Goal: Task Accomplishment & Management: Use online tool/utility

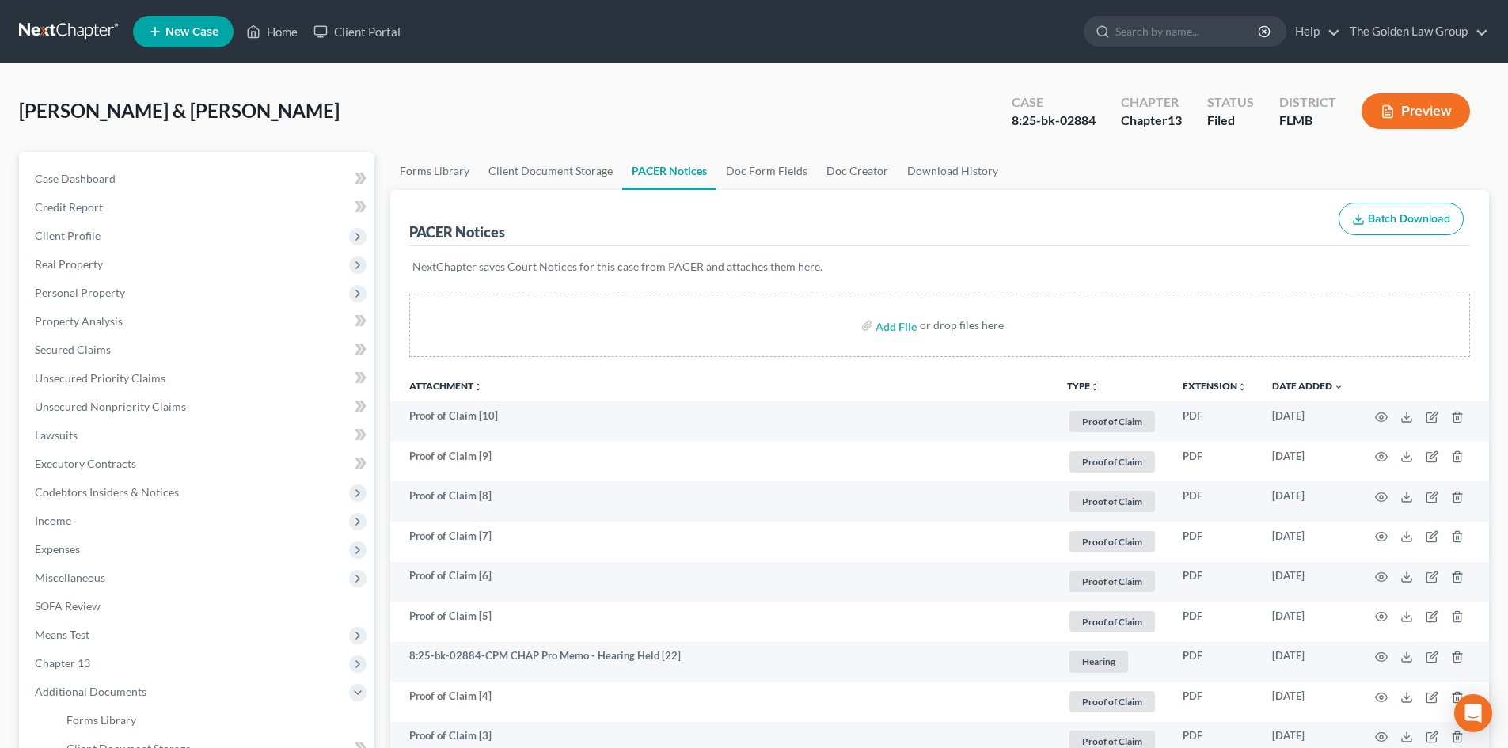
click at [78, 17] on nav "Home New Case Client Portal The Golden Law Group don@brandonlawyer.com My Accou…" at bounding box center [754, 31] width 1508 height 63
click at [73, 25] on link at bounding box center [69, 31] width 101 height 28
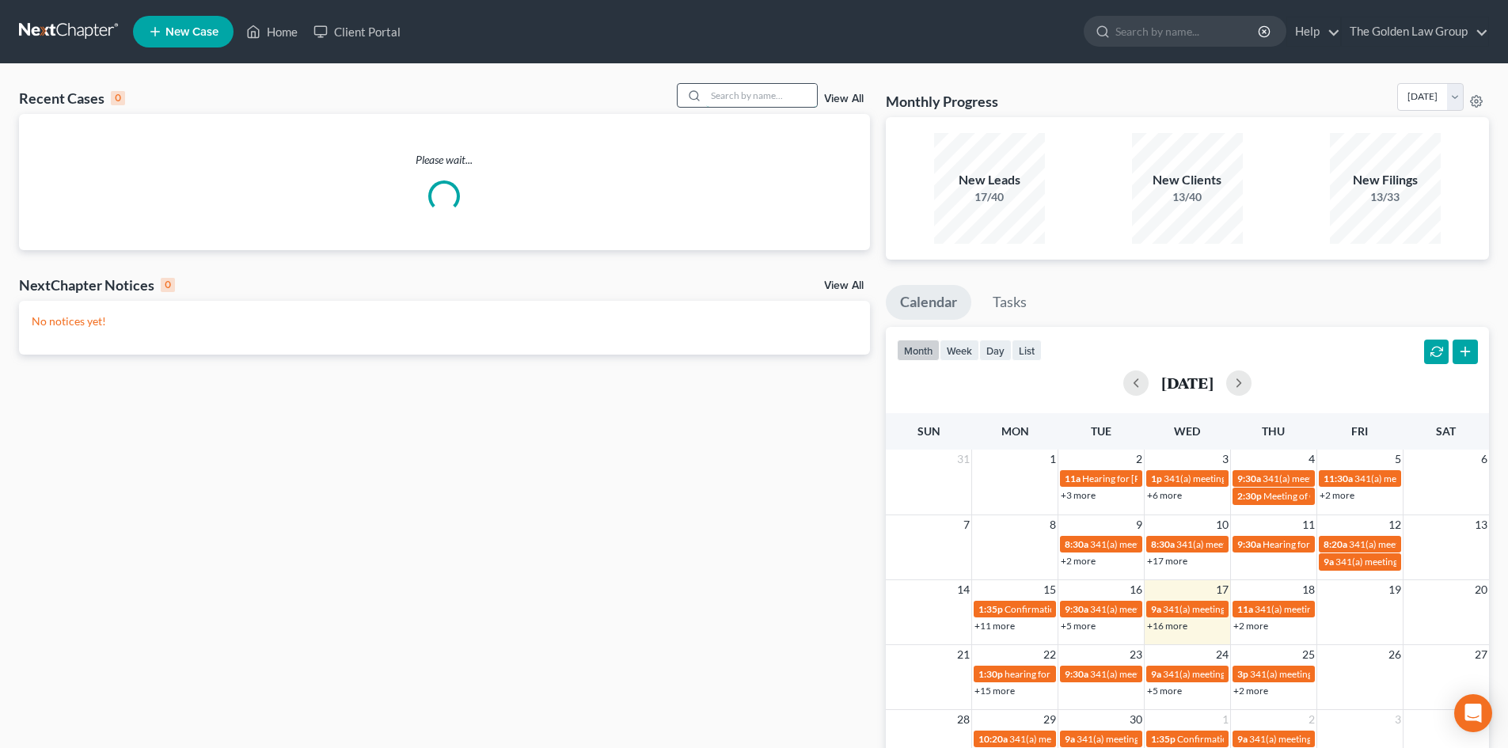
click at [759, 91] on input "search" at bounding box center [761, 95] width 111 height 23
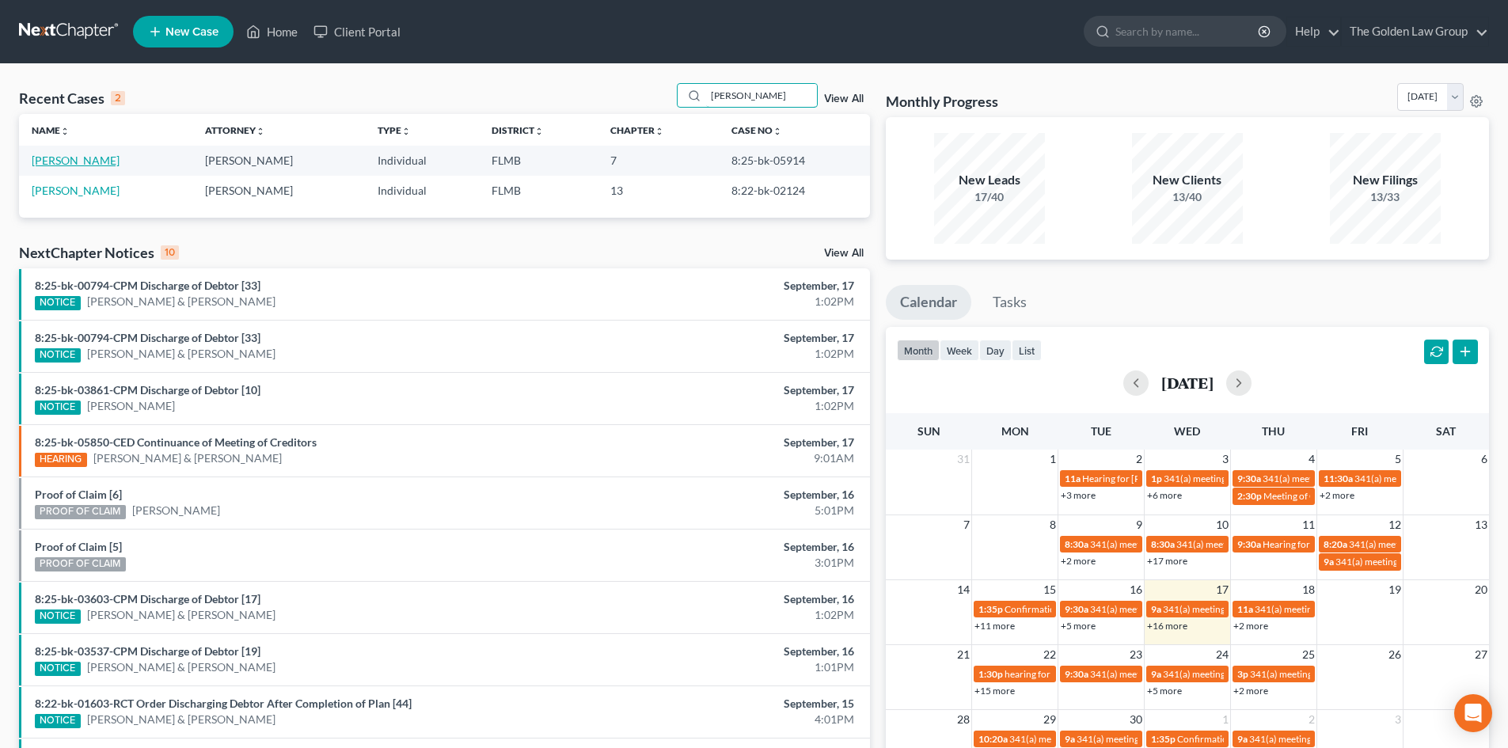
type input "stewart"
click at [75, 158] on link "[PERSON_NAME]" at bounding box center [76, 160] width 88 height 13
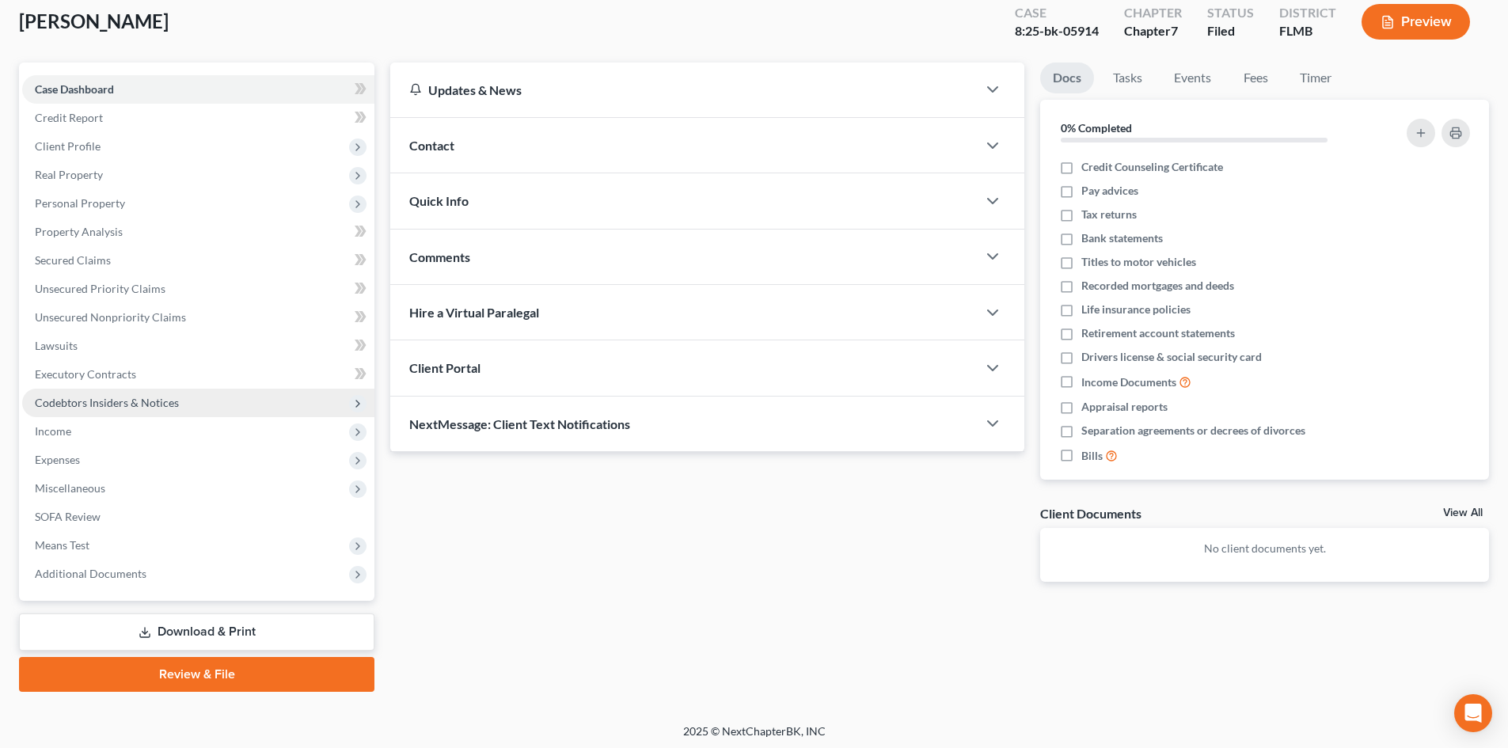
scroll to position [93, 0]
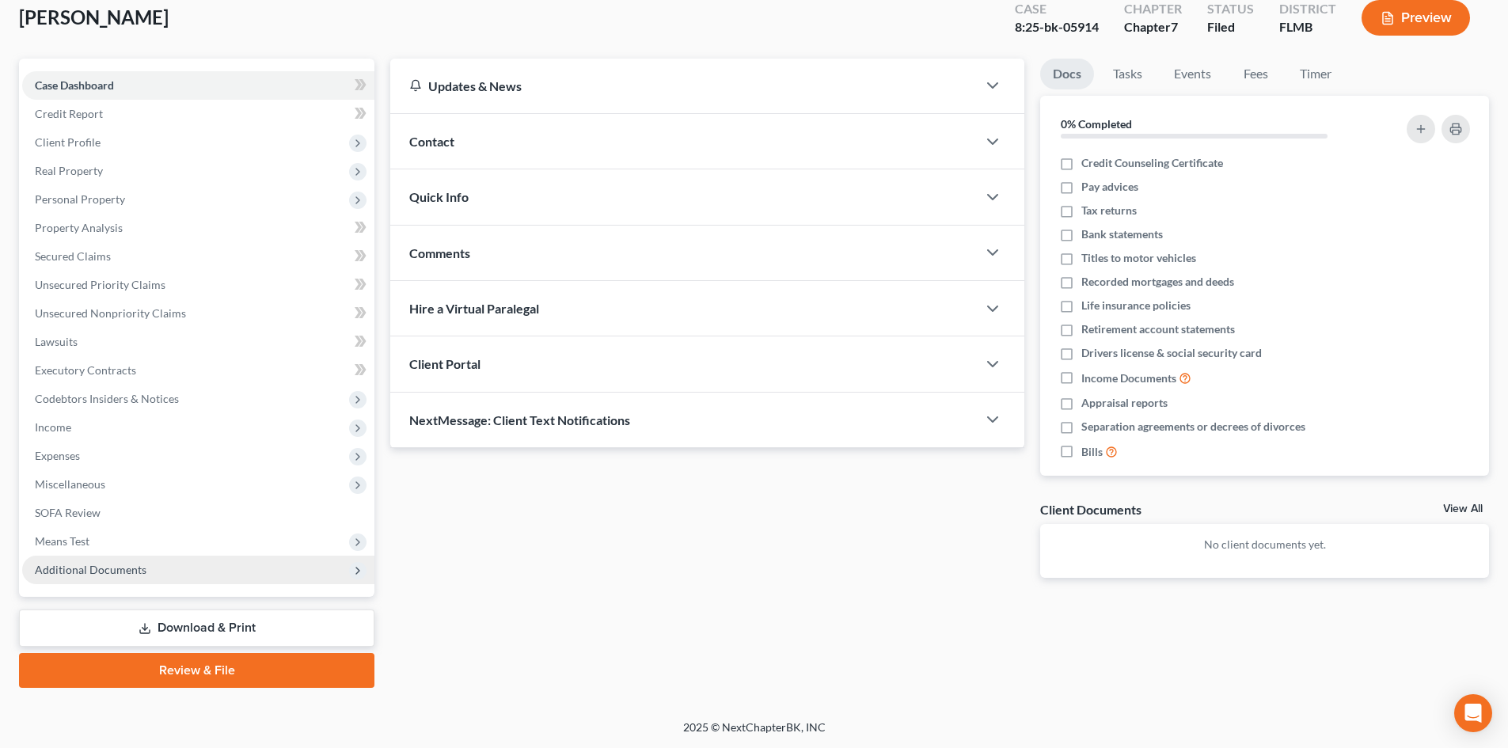
click at [89, 572] on span "Additional Documents" at bounding box center [91, 569] width 112 height 13
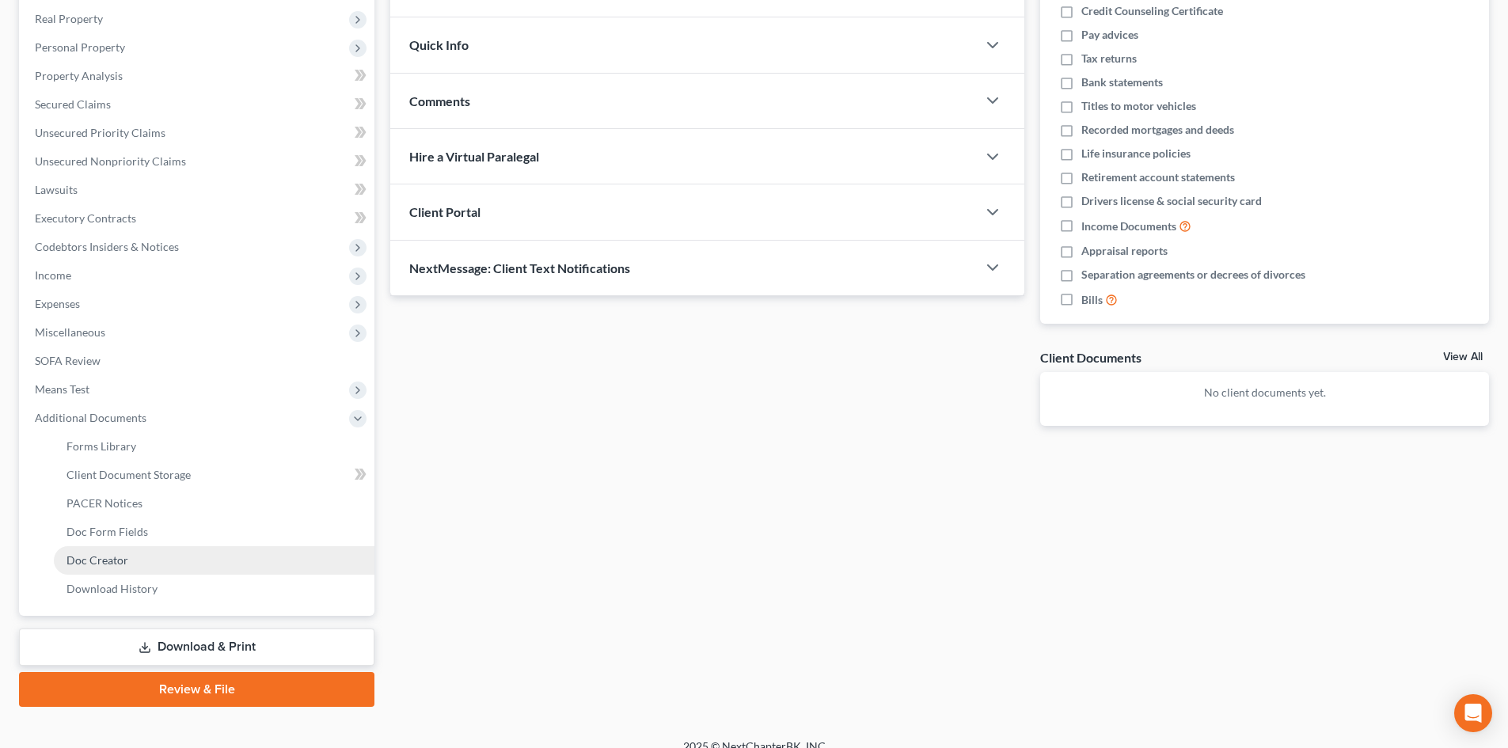
scroll to position [264, 0]
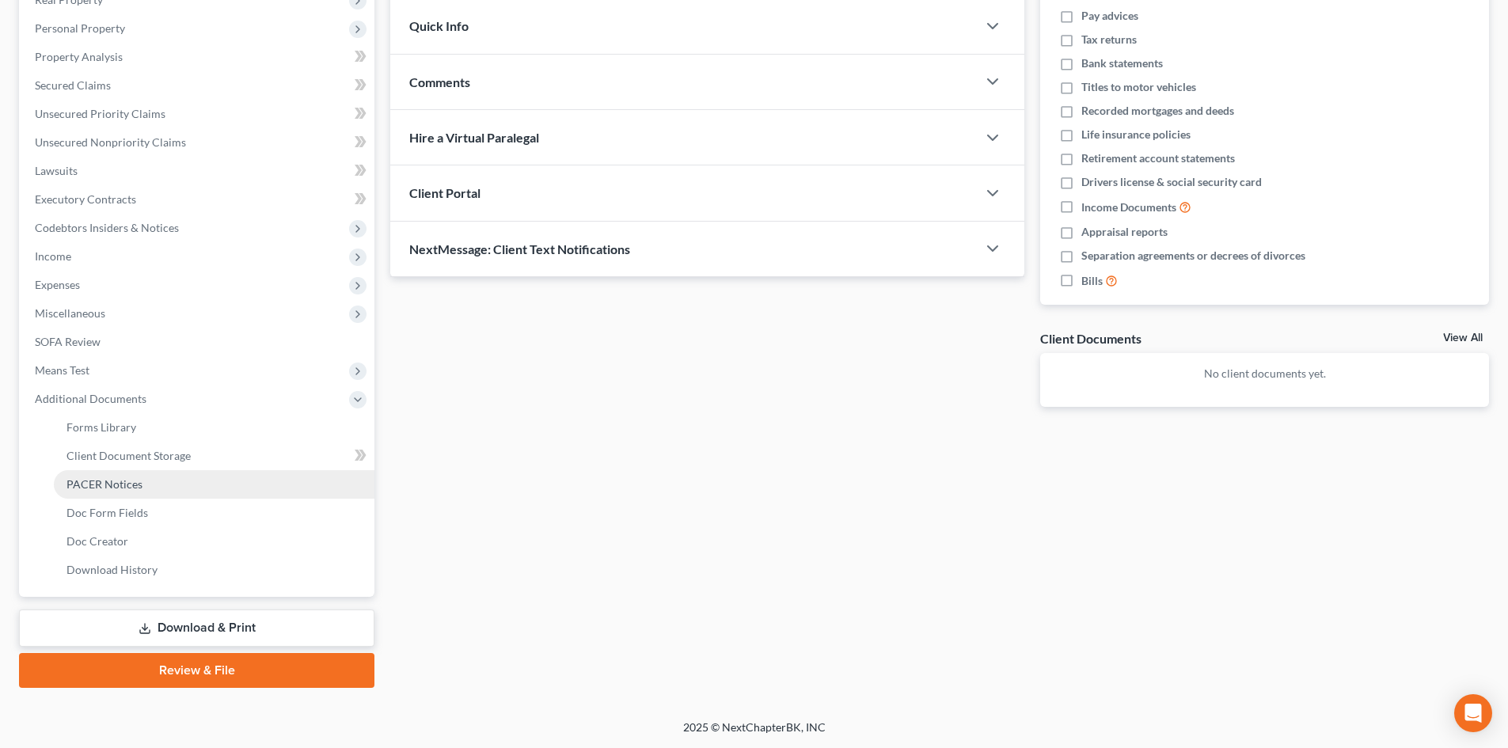
click at [105, 486] on span "PACER Notices" at bounding box center [104, 483] width 76 height 13
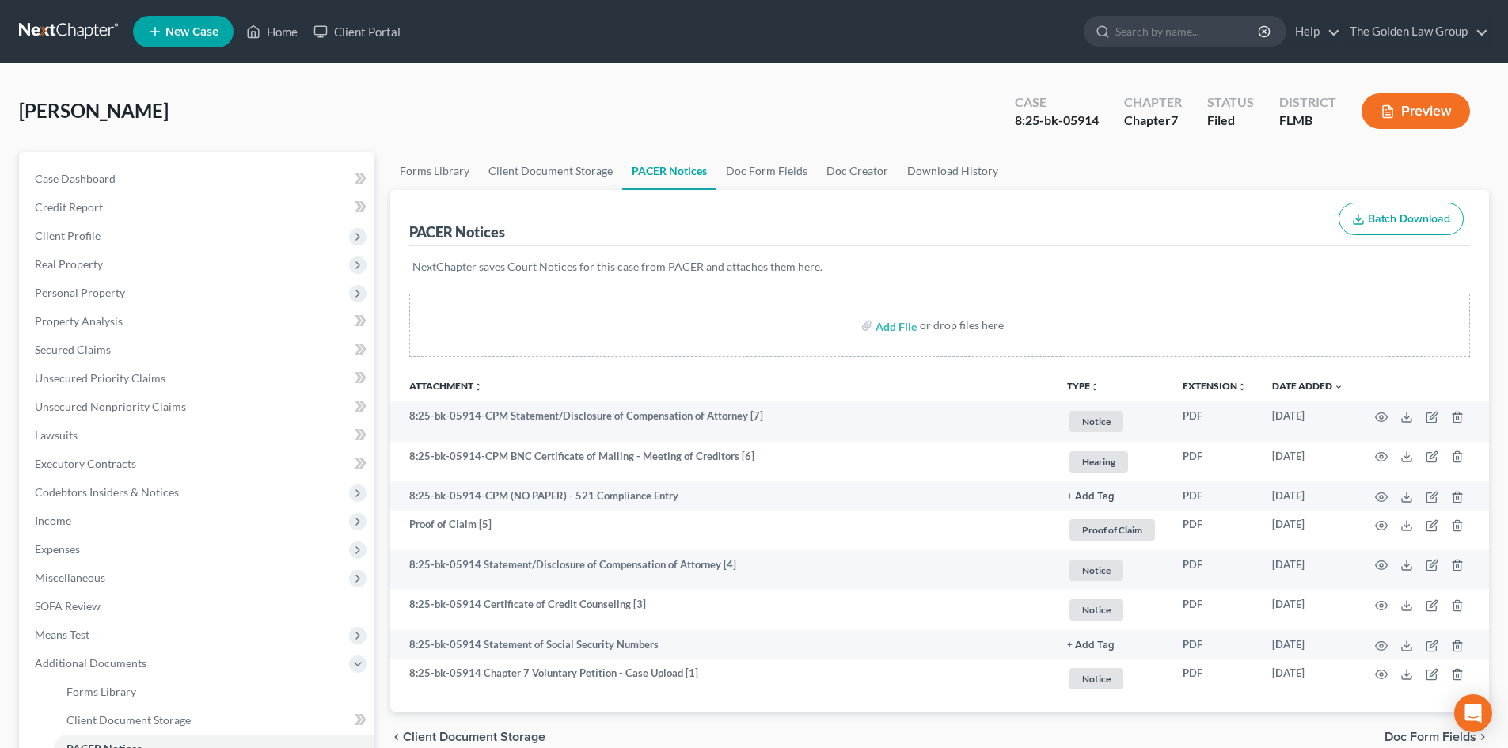
click at [70, 27] on link at bounding box center [69, 31] width 101 height 28
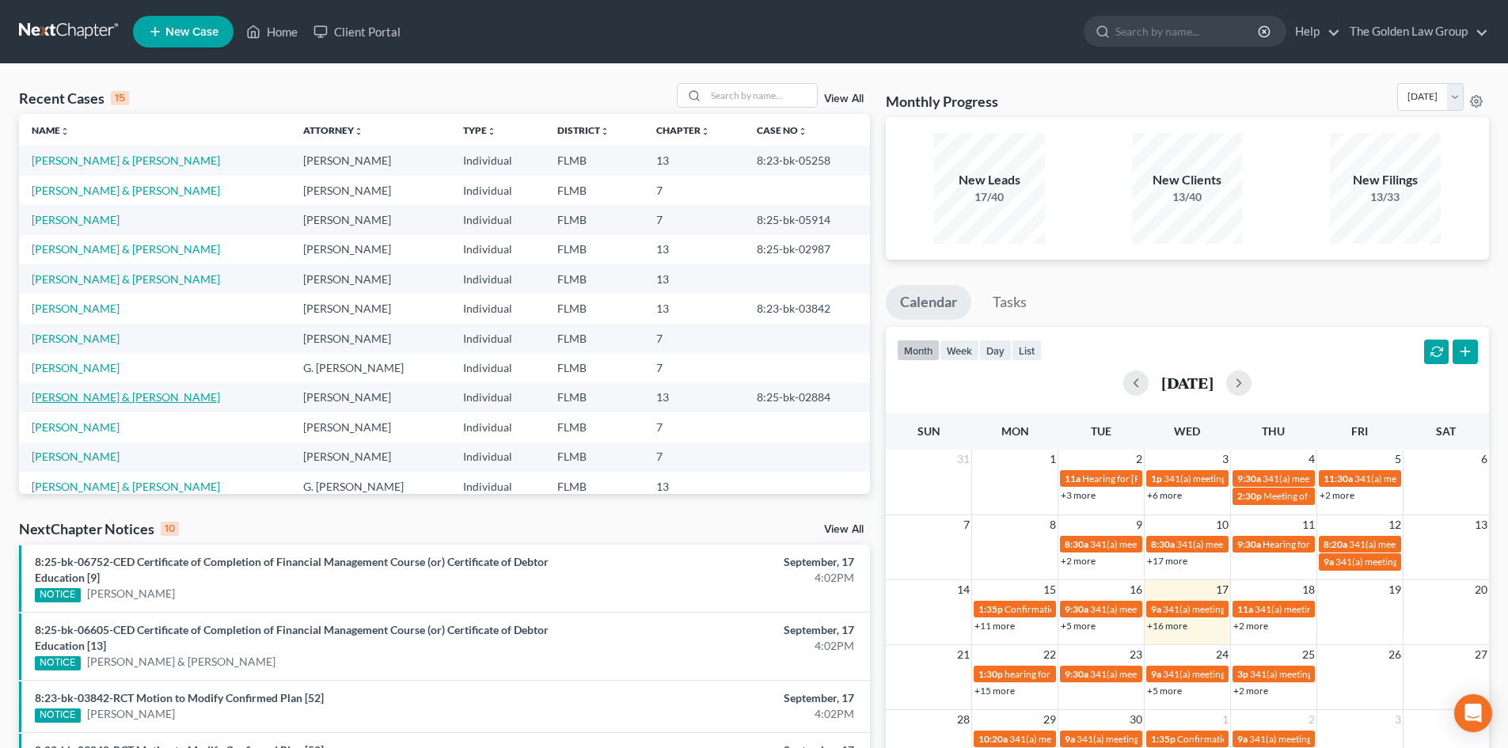
click at [101, 397] on link "[PERSON_NAME] & [PERSON_NAME]" at bounding box center [126, 396] width 188 height 13
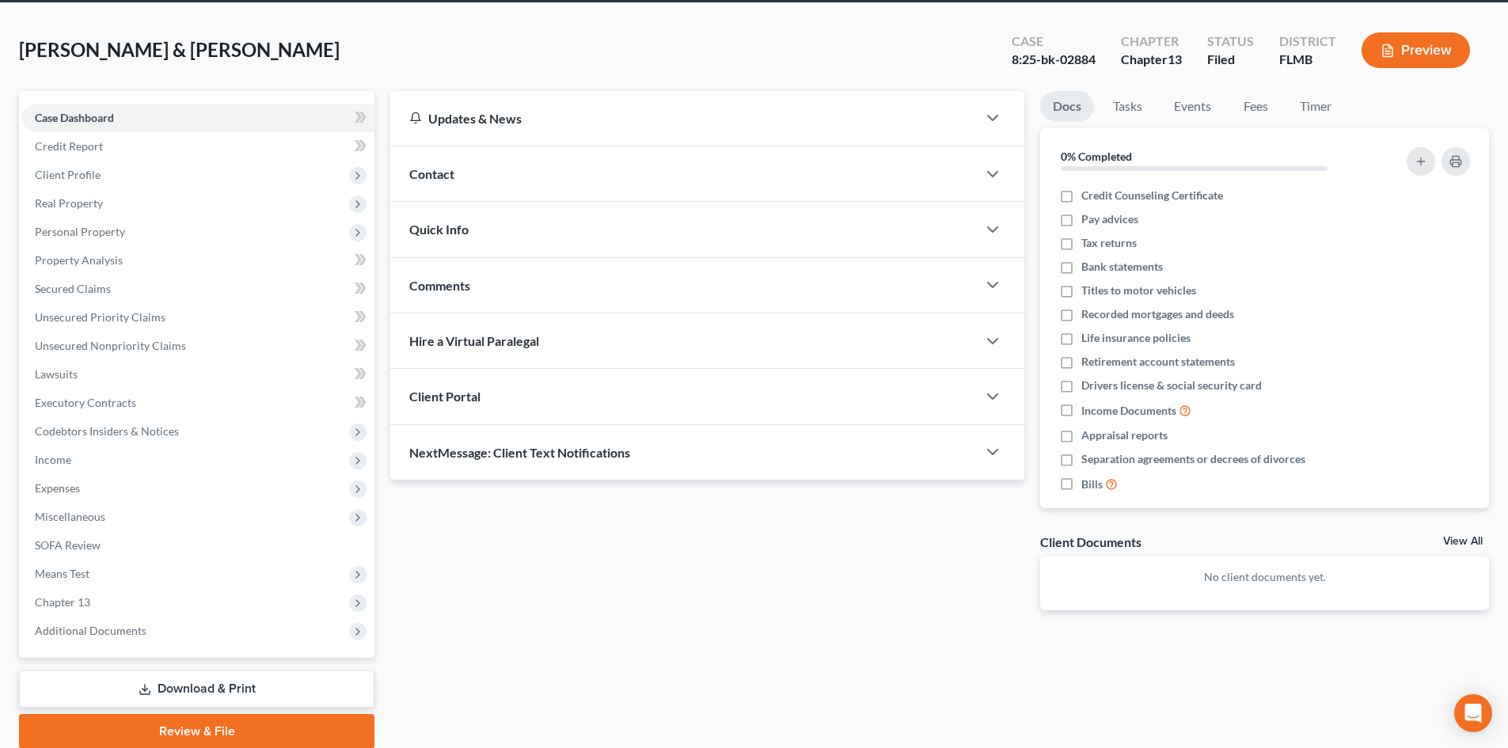
scroll to position [122, 0]
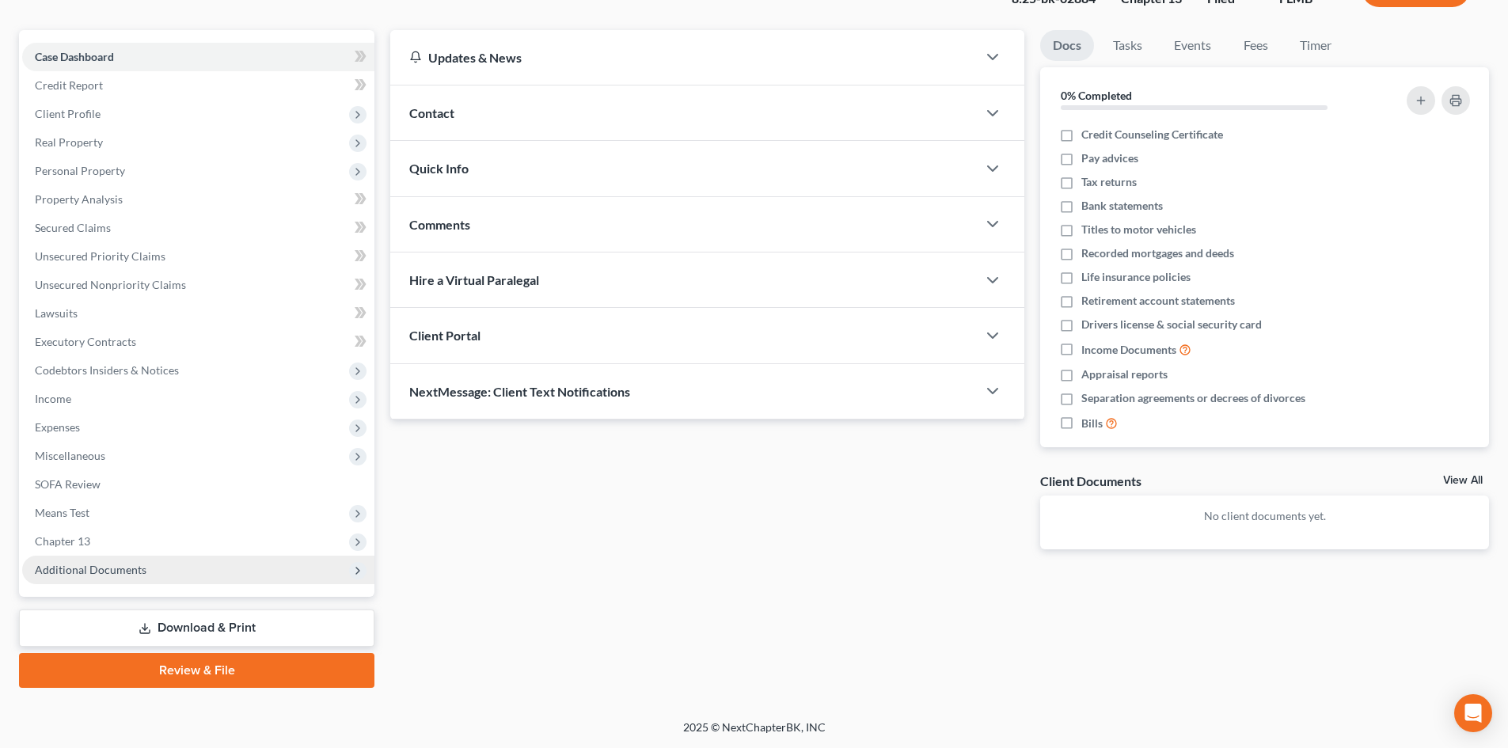
click at [120, 568] on span "Additional Documents" at bounding box center [91, 569] width 112 height 13
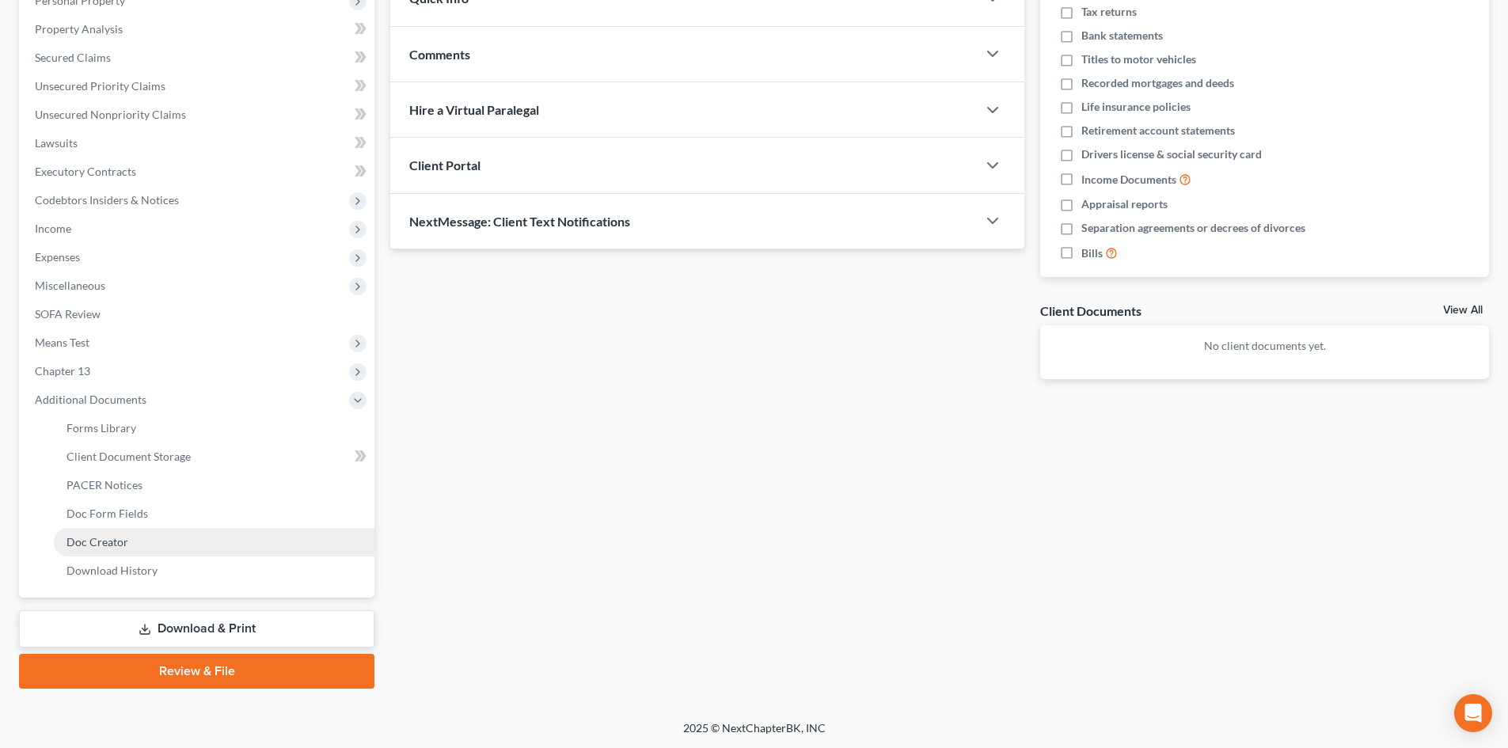
scroll to position [293, 0]
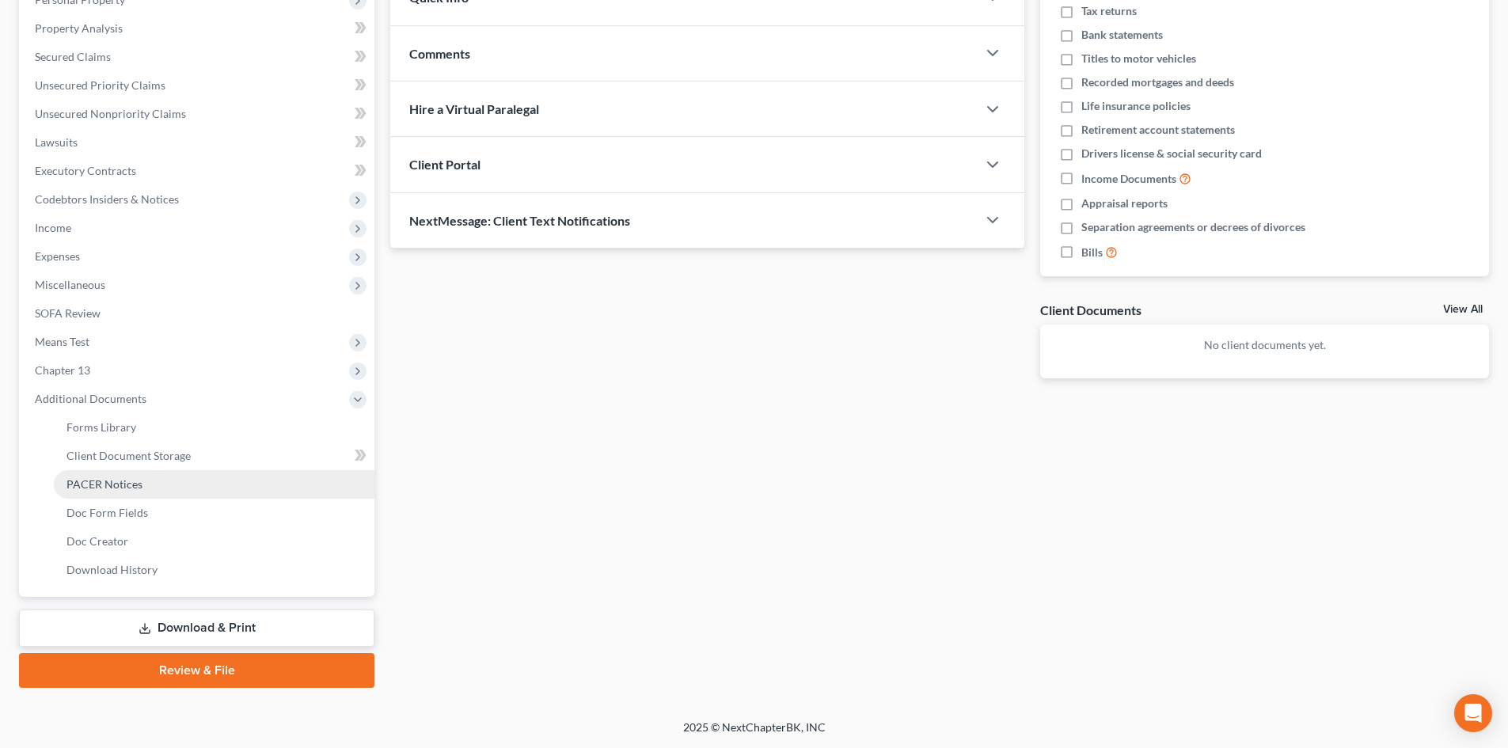
click at [133, 488] on span "PACER Notices" at bounding box center [104, 483] width 76 height 13
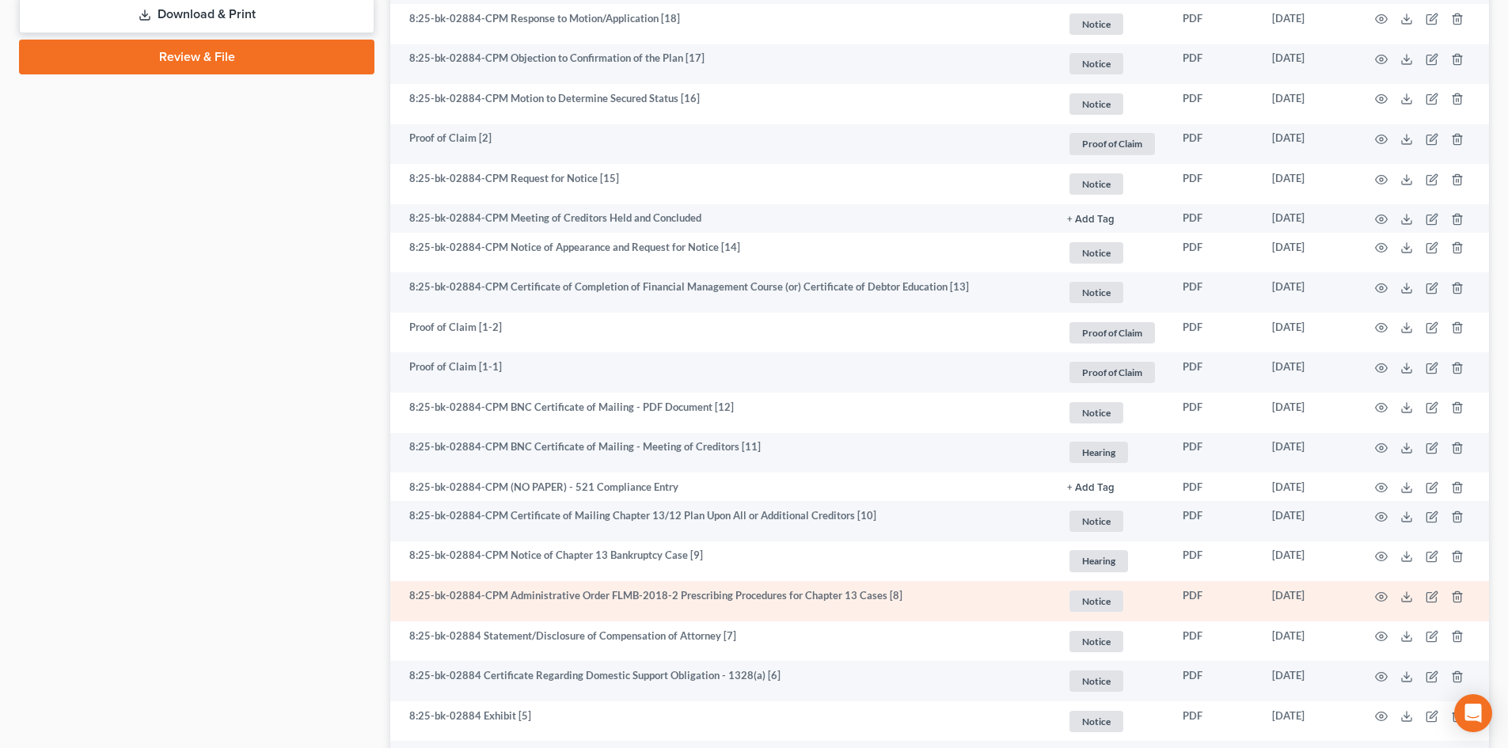
scroll to position [871, 0]
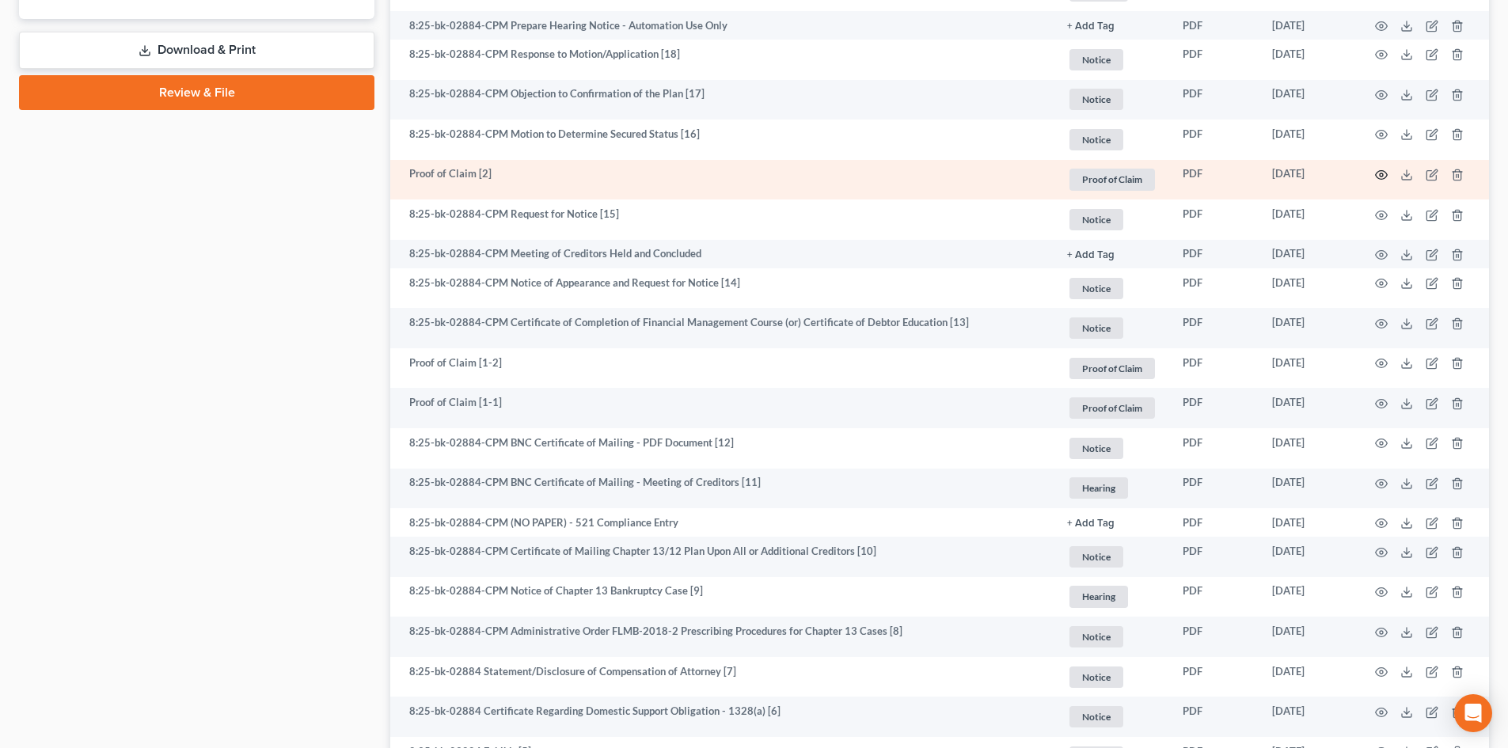
click at [1383, 173] on icon "button" at bounding box center [1381, 175] width 13 height 13
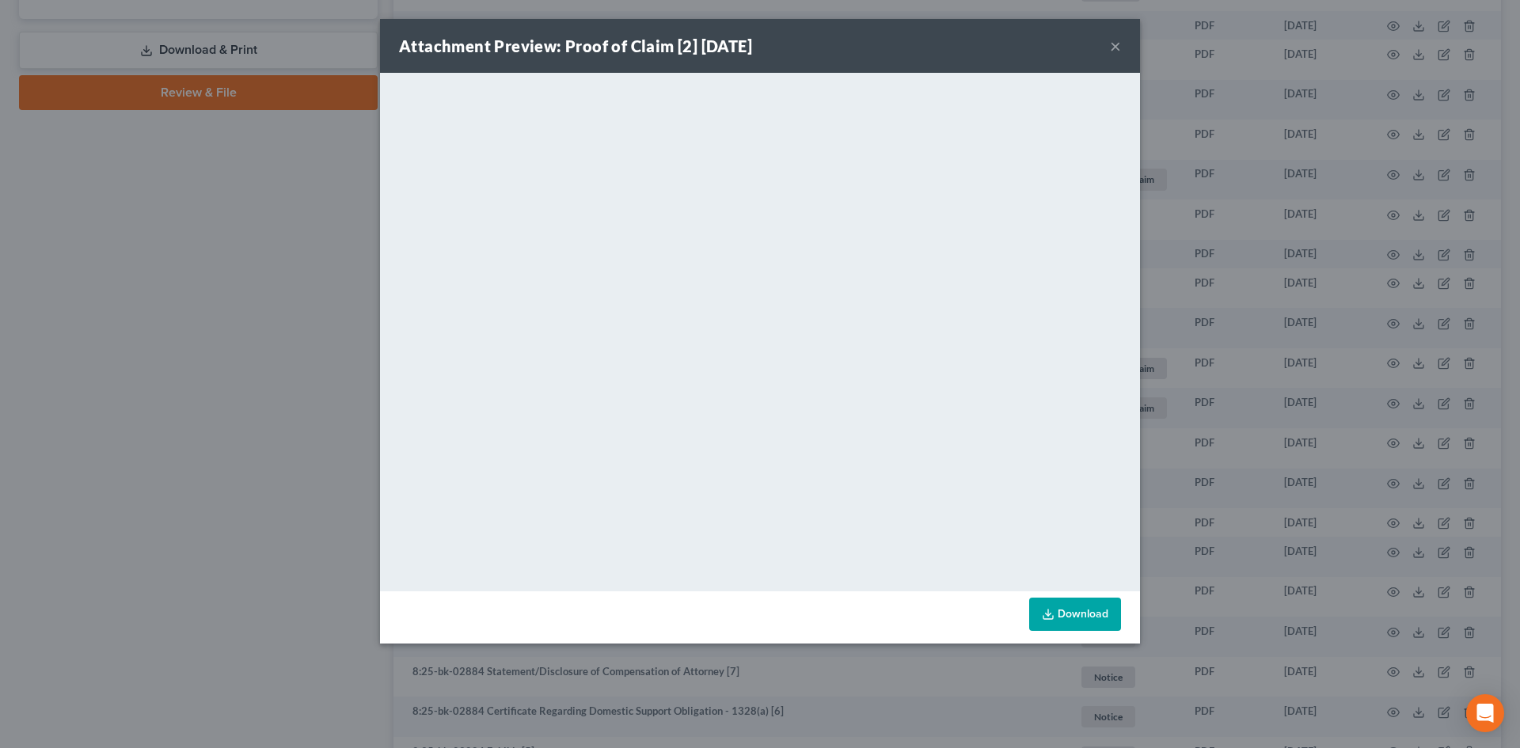
click at [1118, 53] on button "×" at bounding box center [1115, 45] width 11 height 19
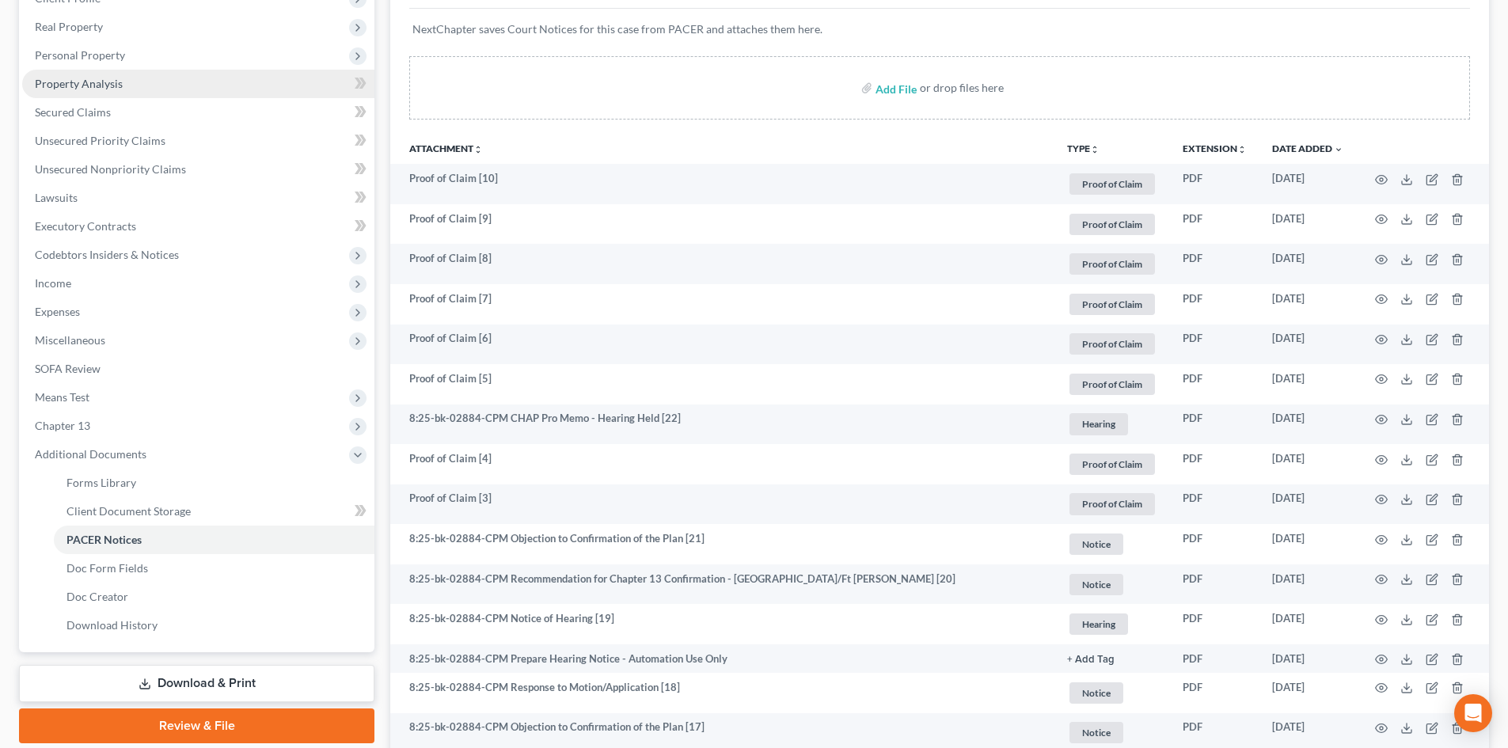
scroll to position [0, 0]
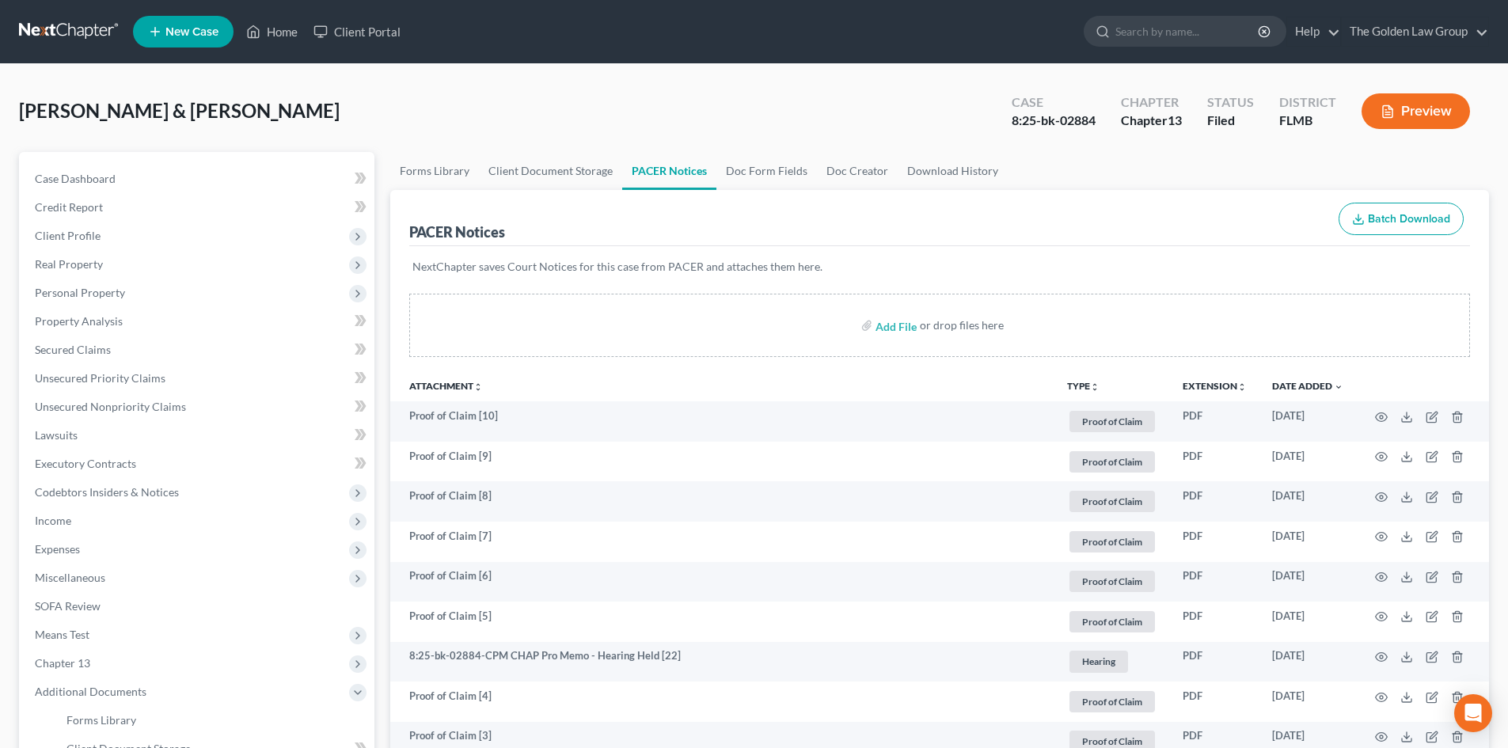
click at [78, 37] on link at bounding box center [69, 31] width 101 height 28
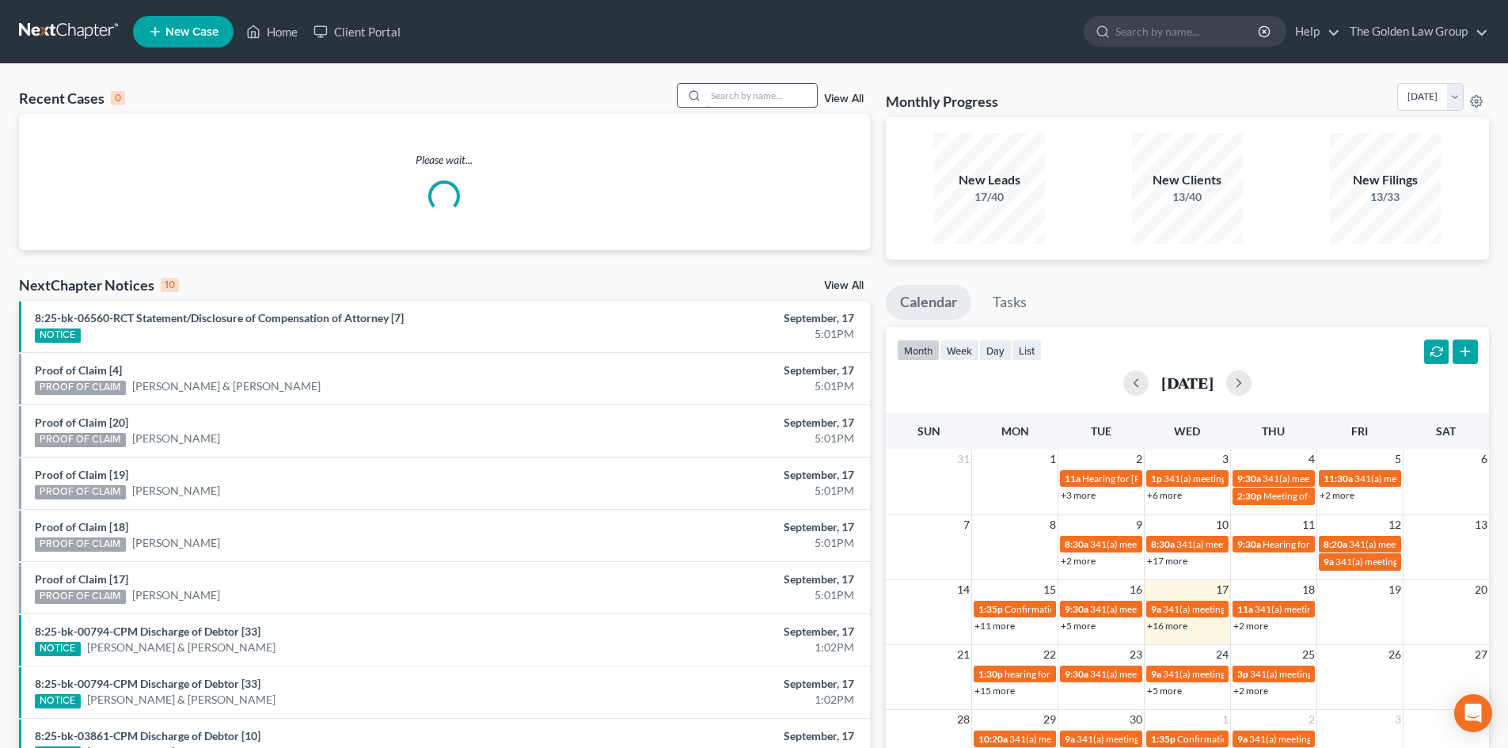
click at [757, 96] on input "search" at bounding box center [761, 95] width 111 height 23
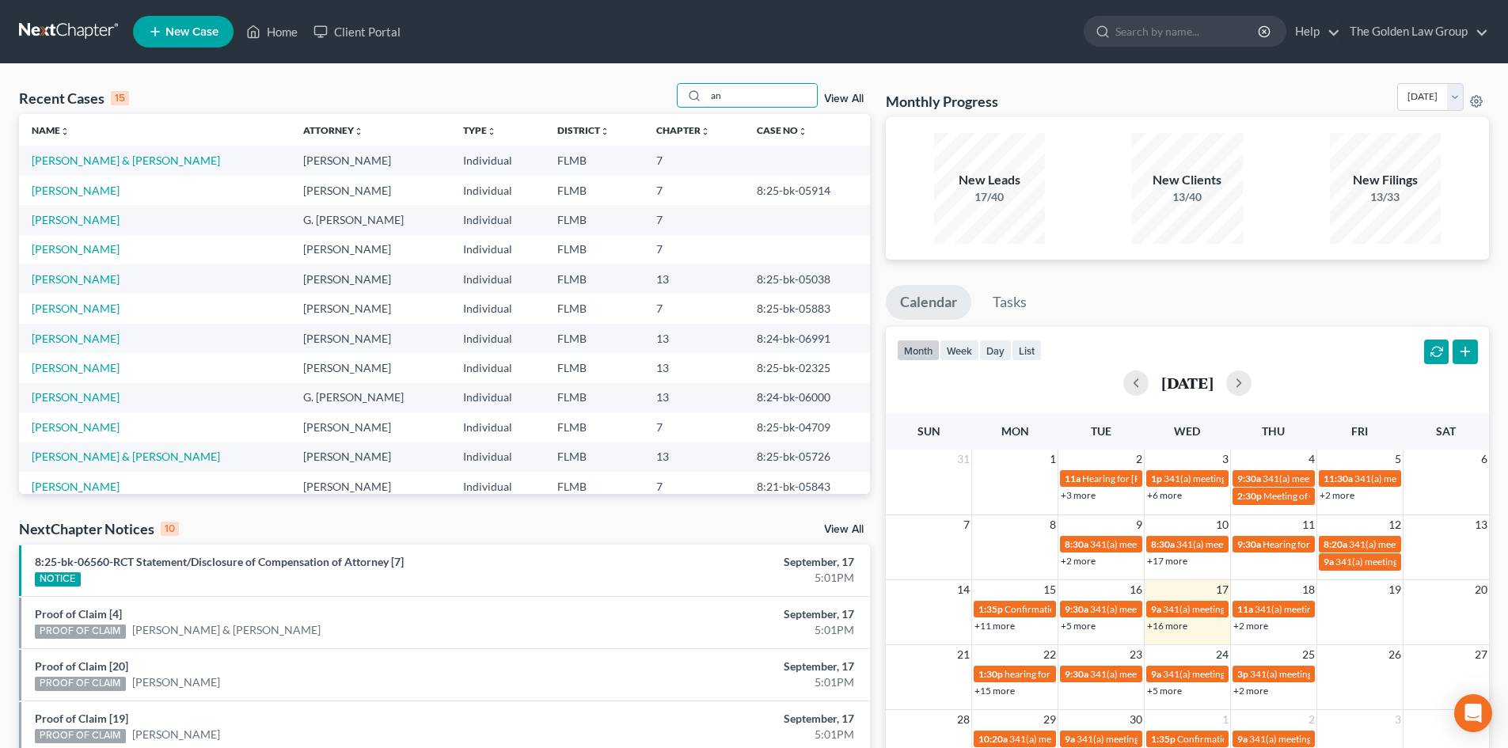
type input "an"
click at [78, 35] on link at bounding box center [69, 31] width 101 height 28
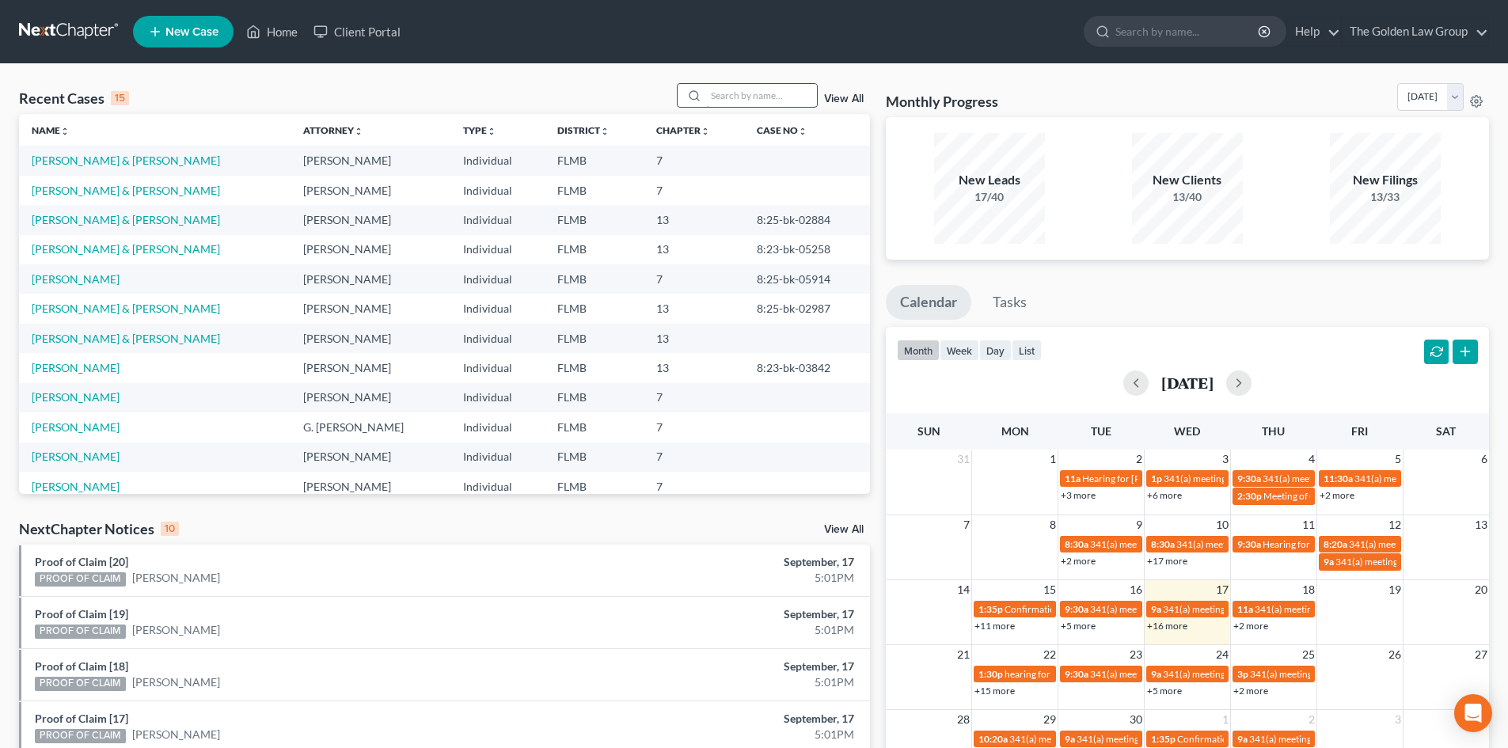
click at [741, 101] on input "search" at bounding box center [761, 95] width 111 height 23
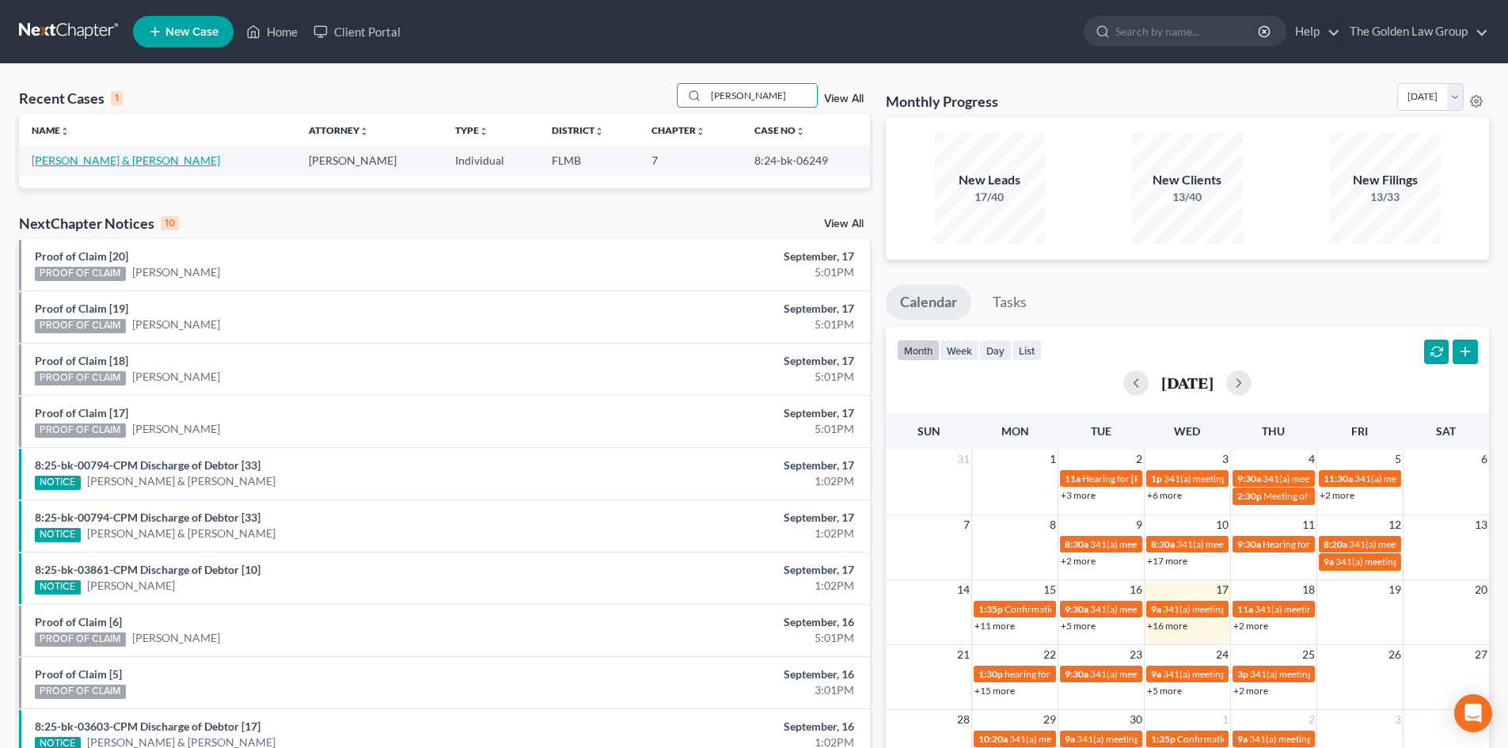
type input "amison"
click at [138, 161] on link "[PERSON_NAME] & [PERSON_NAME]" at bounding box center [126, 160] width 188 height 13
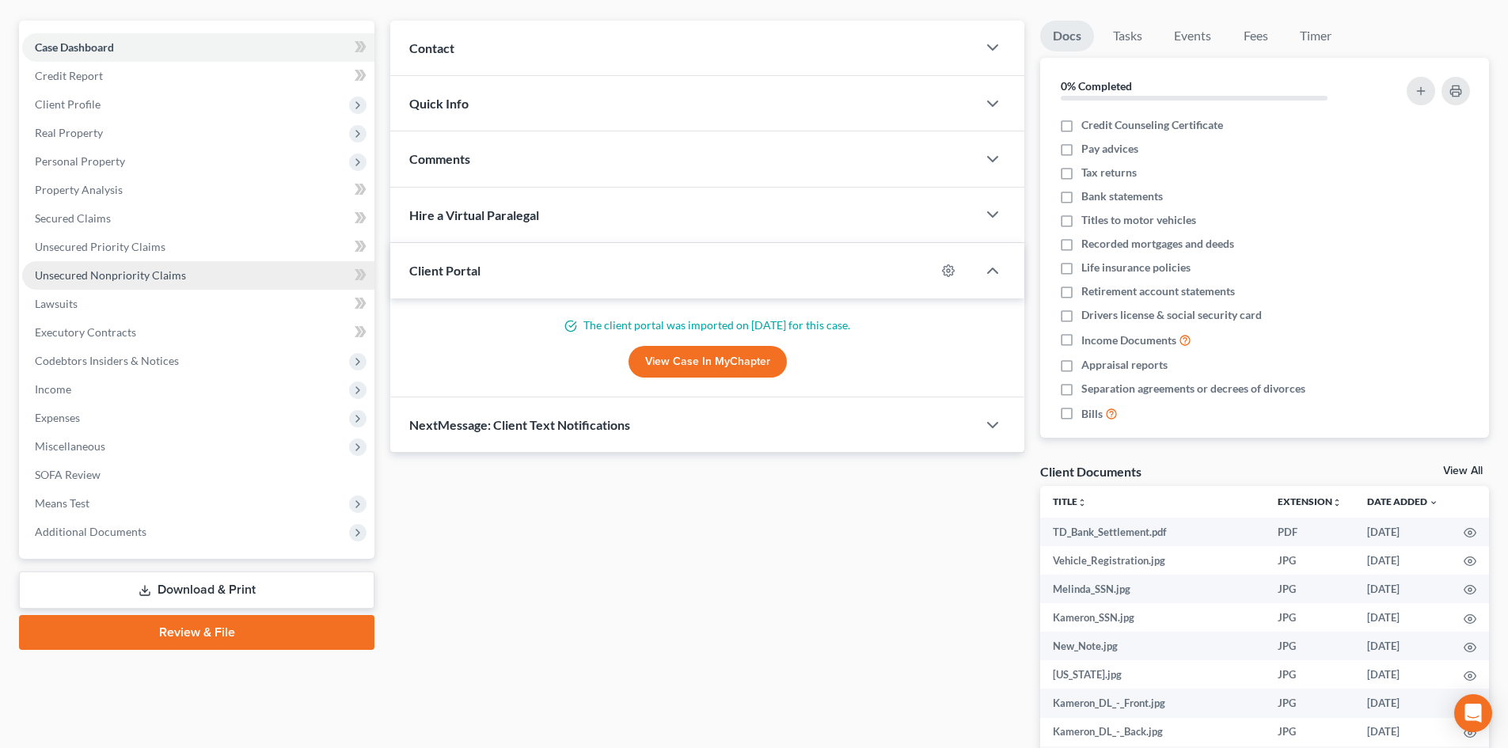
scroll to position [158, 0]
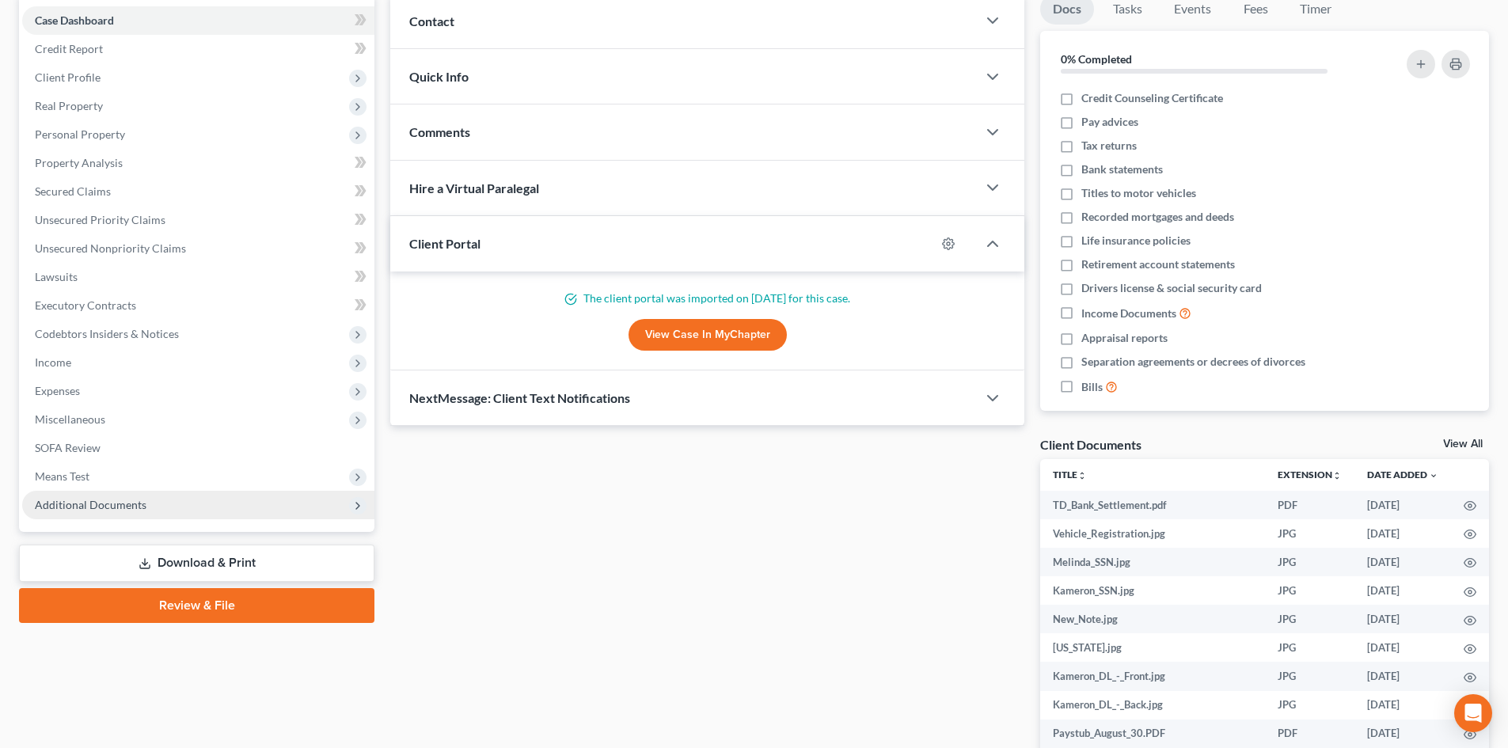
drag, startPoint x: 127, startPoint y: 505, endPoint x: 142, endPoint y: 495, distance: 17.1
click at [128, 504] on span "Additional Documents" at bounding box center [91, 504] width 112 height 13
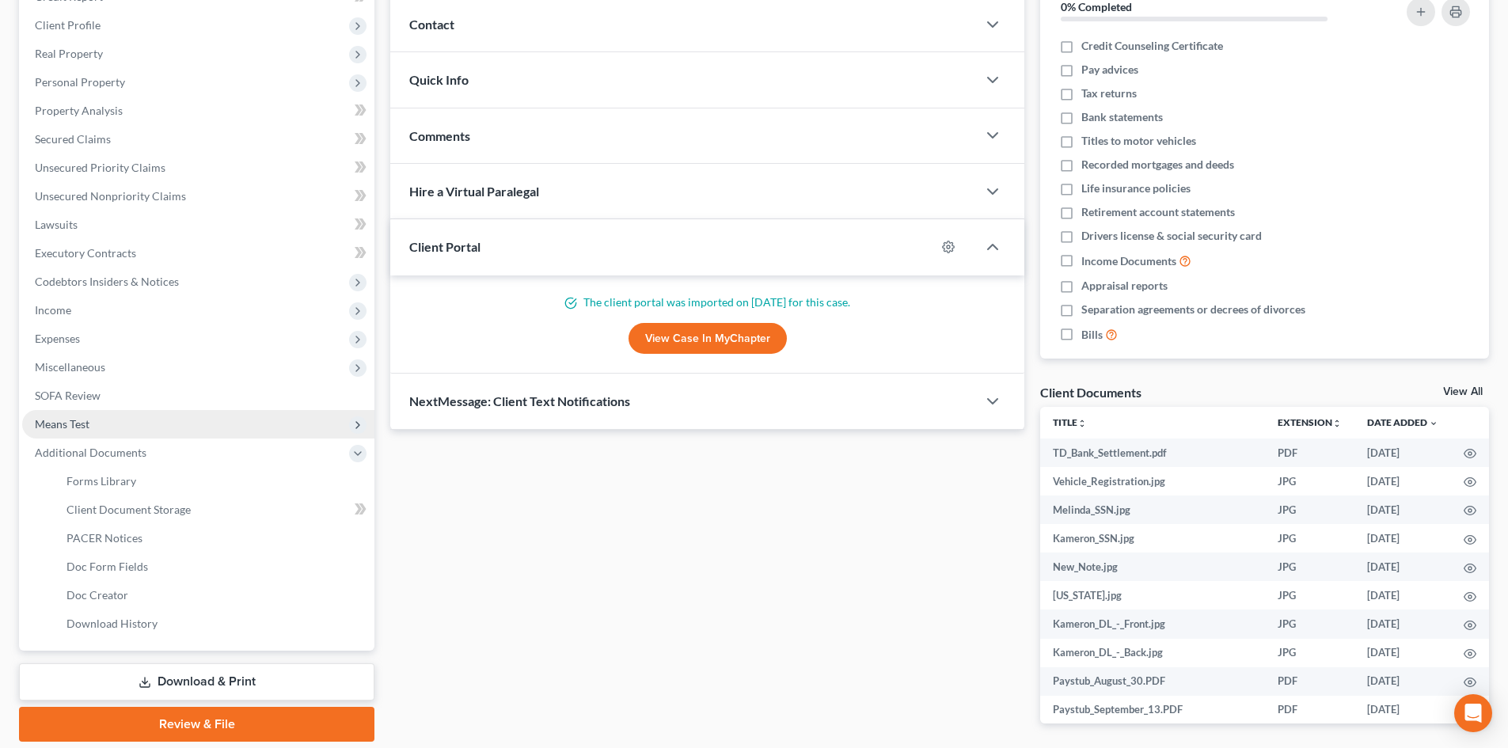
scroll to position [271, 0]
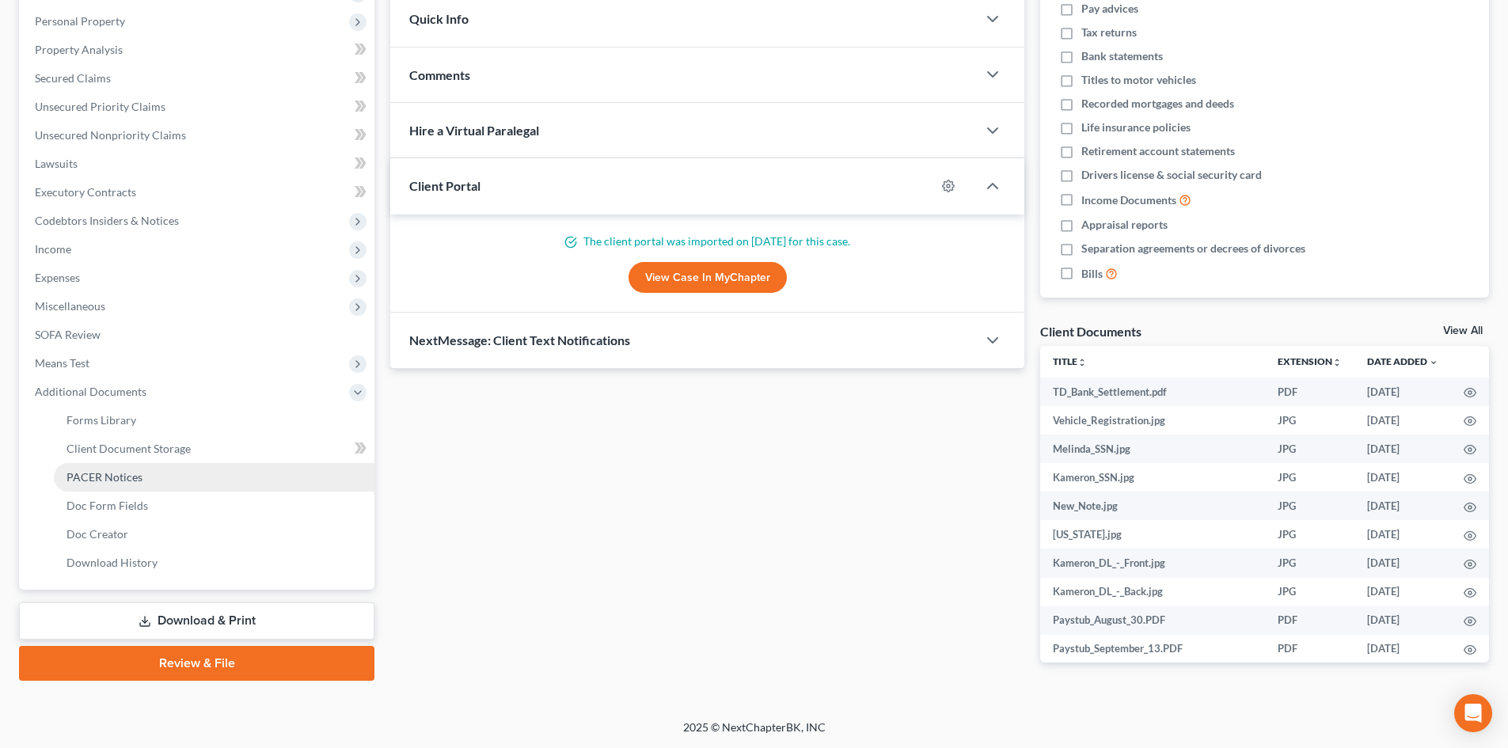
click at [126, 476] on span "PACER Notices" at bounding box center [104, 476] width 76 height 13
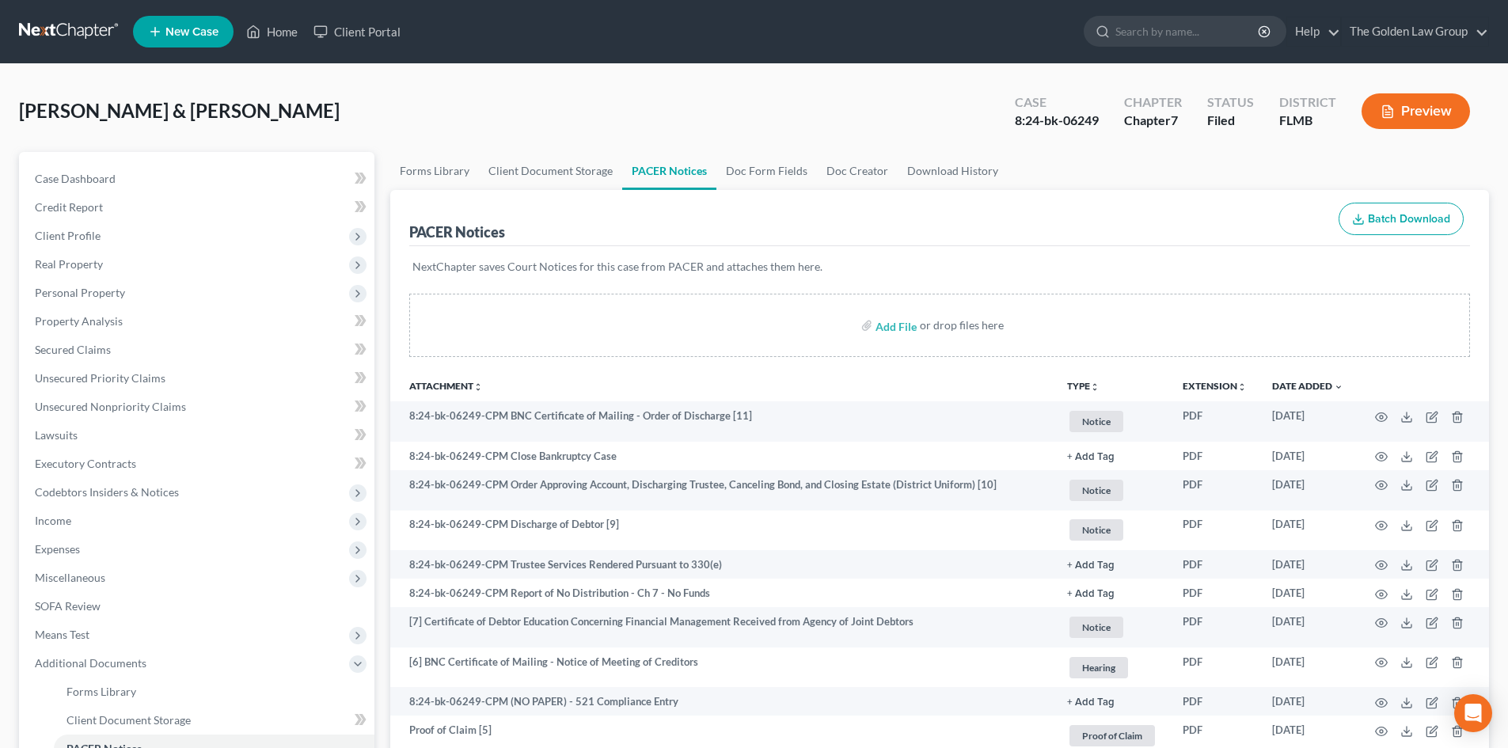
click at [63, 27] on link at bounding box center [69, 31] width 101 height 28
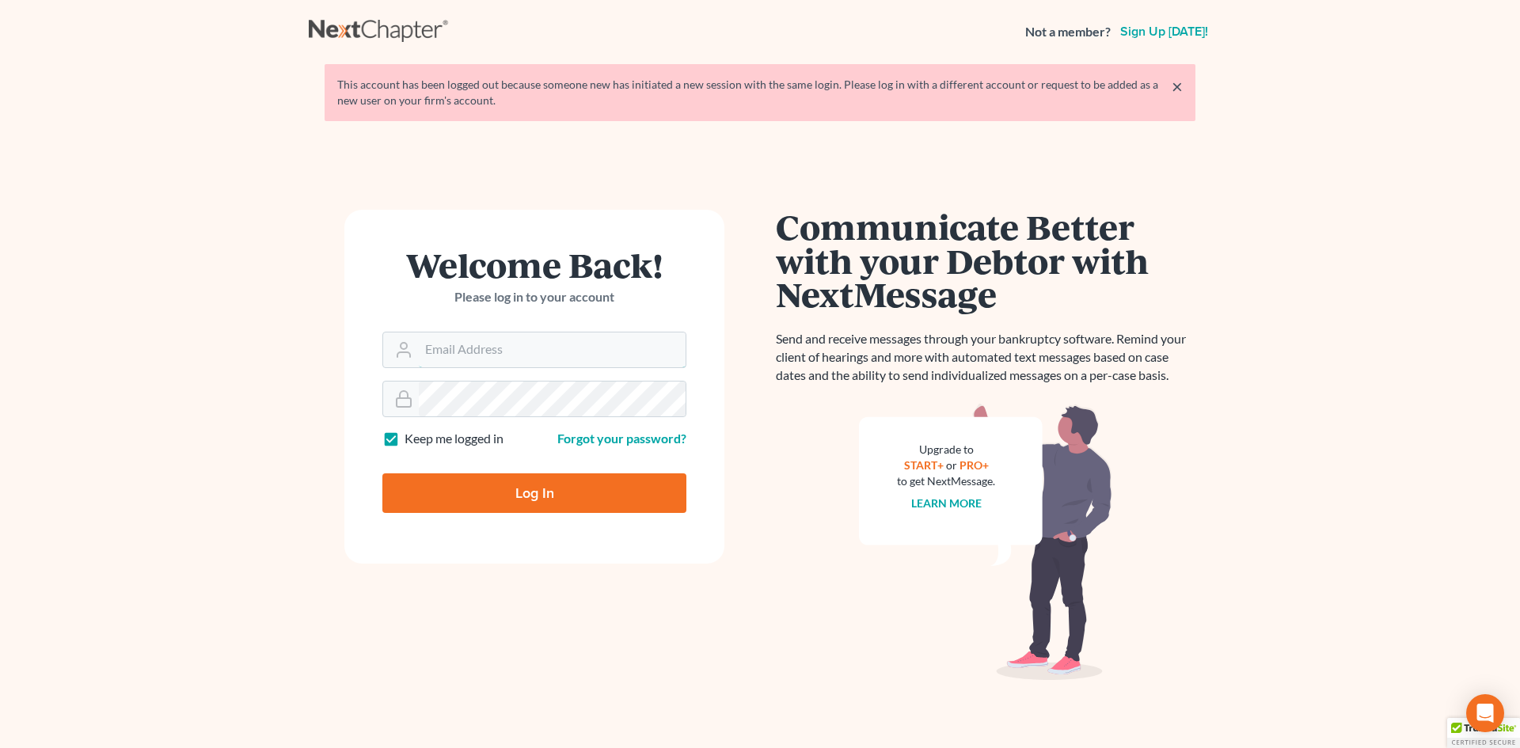
type input "[EMAIL_ADDRESS][DOMAIN_NAME]"
click at [519, 480] on input "Log In" at bounding box center [534, 493] width 304 height 40
type input "Thinking..."
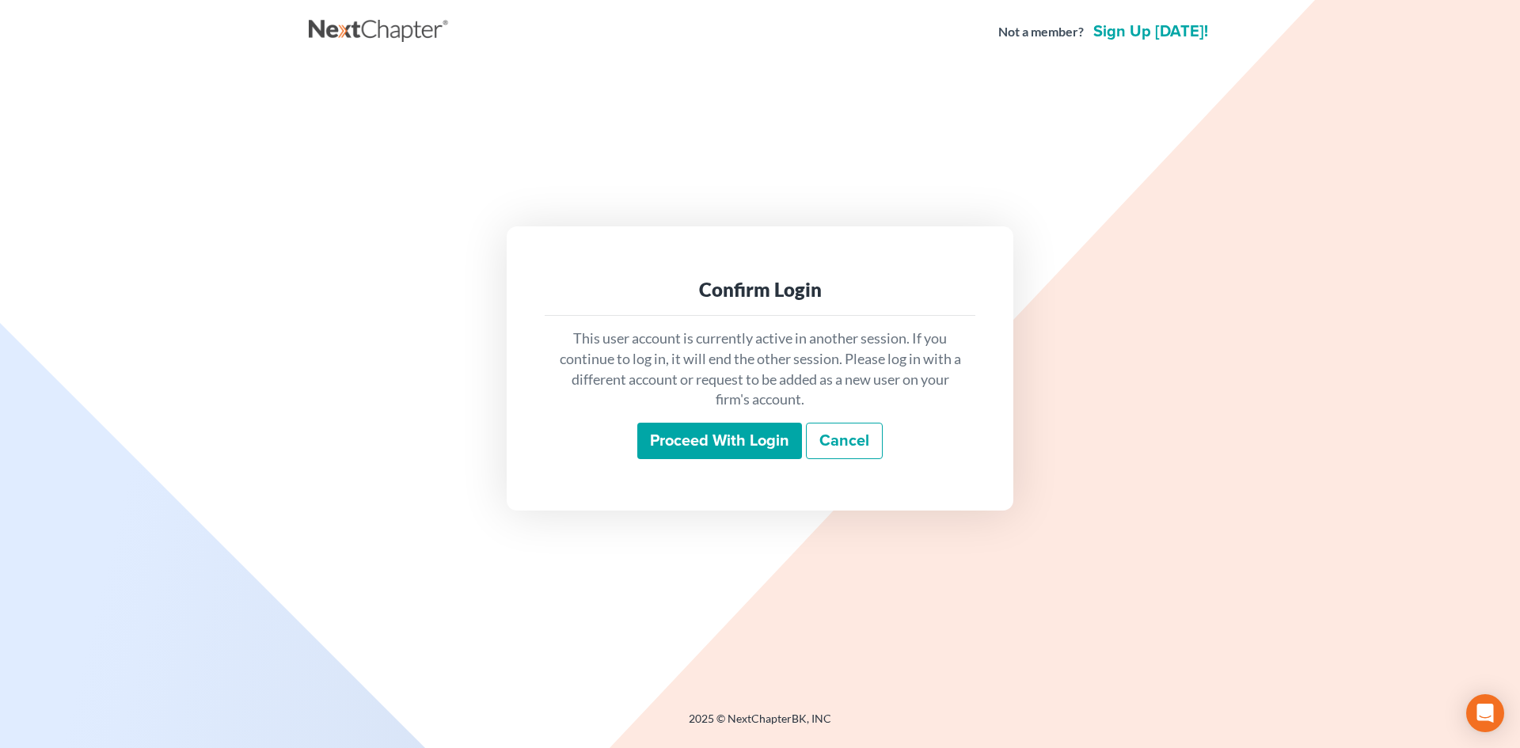
click at [727, 445] on input "Proceed with login" at bounding box center [719, 441] width 165 height 36
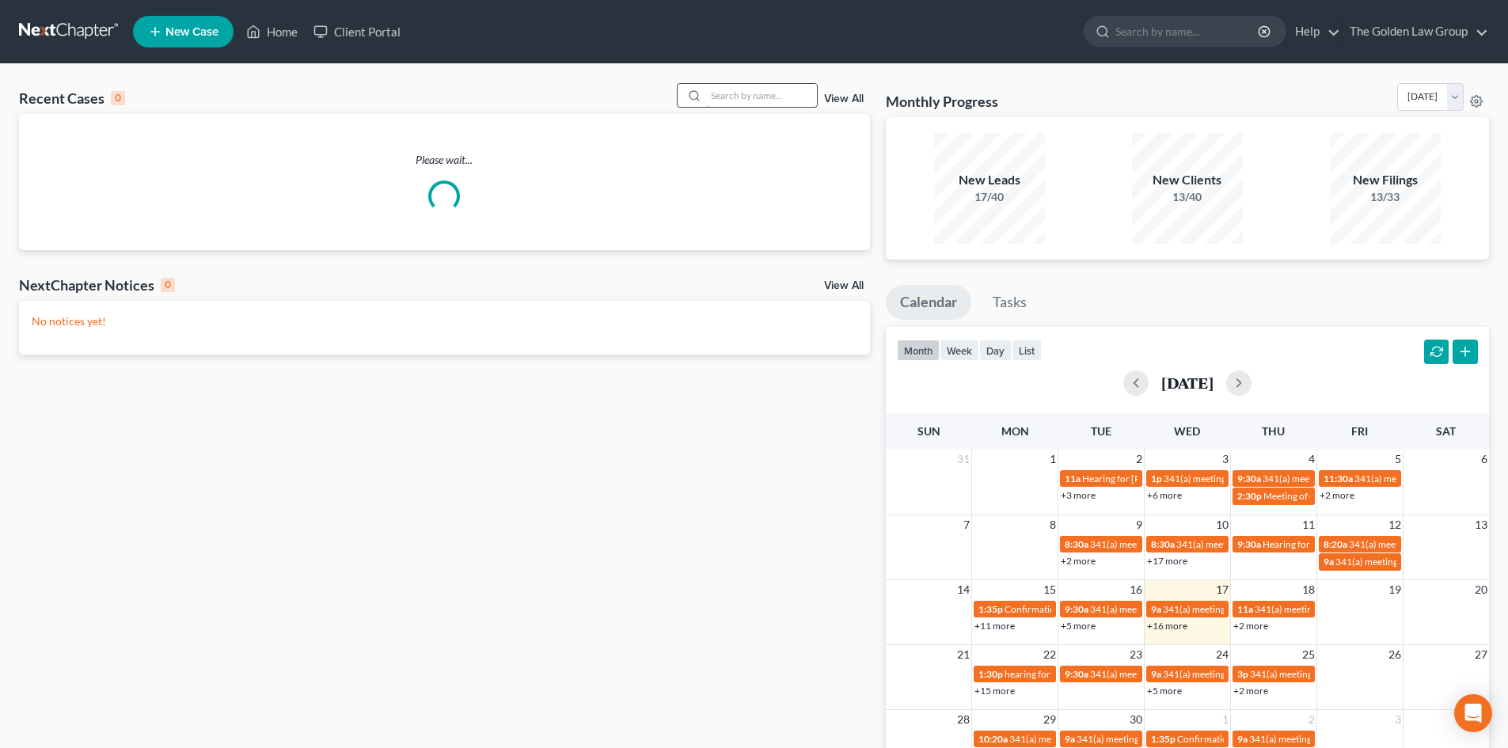
click at [744, 92] on input "search" at bounding box center [761, 95] width 111 height 23
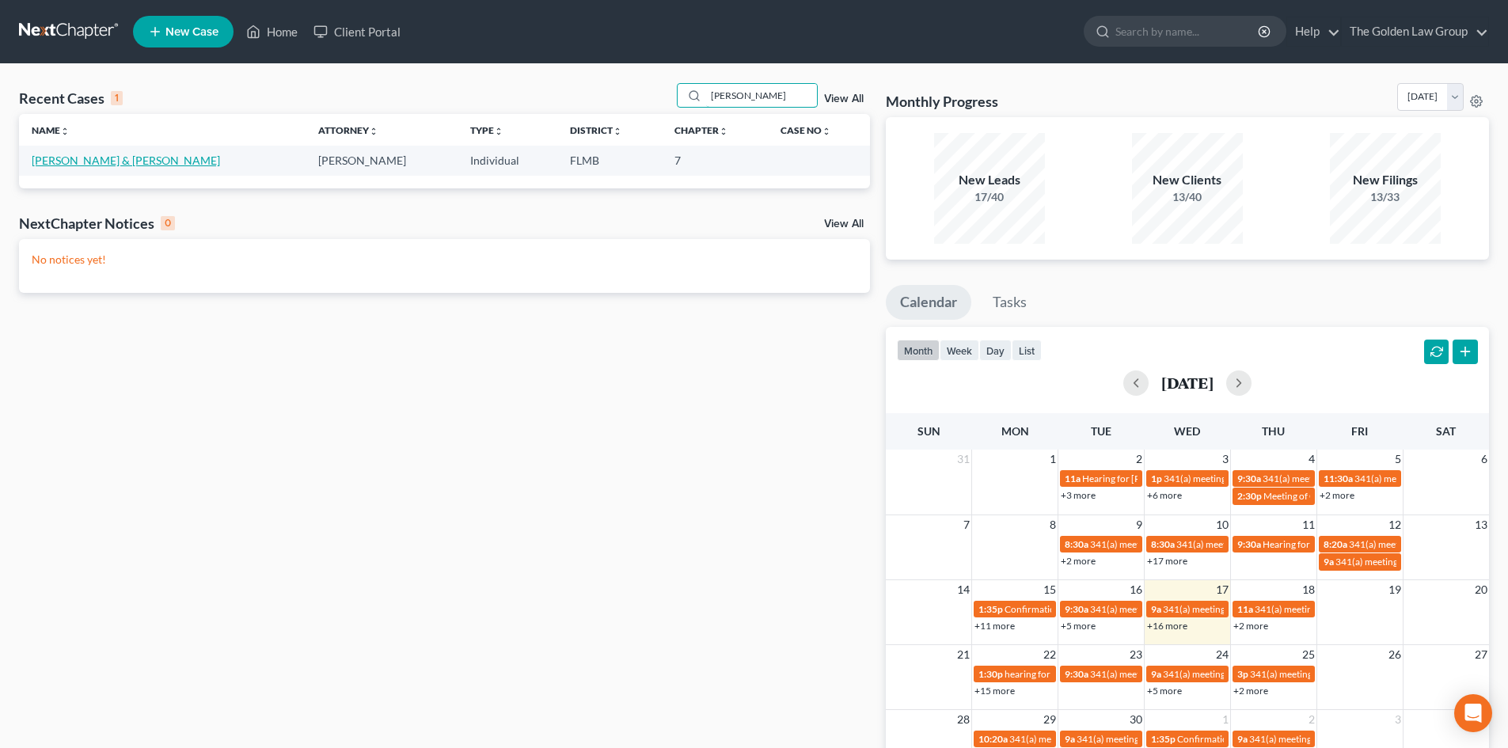
type input "[PERSON_NAME]"
click at [55, 157] on link "[PERSON_NAME] & [PERSON_NAME]" at bounding box center [126, 160] width 188 height 13
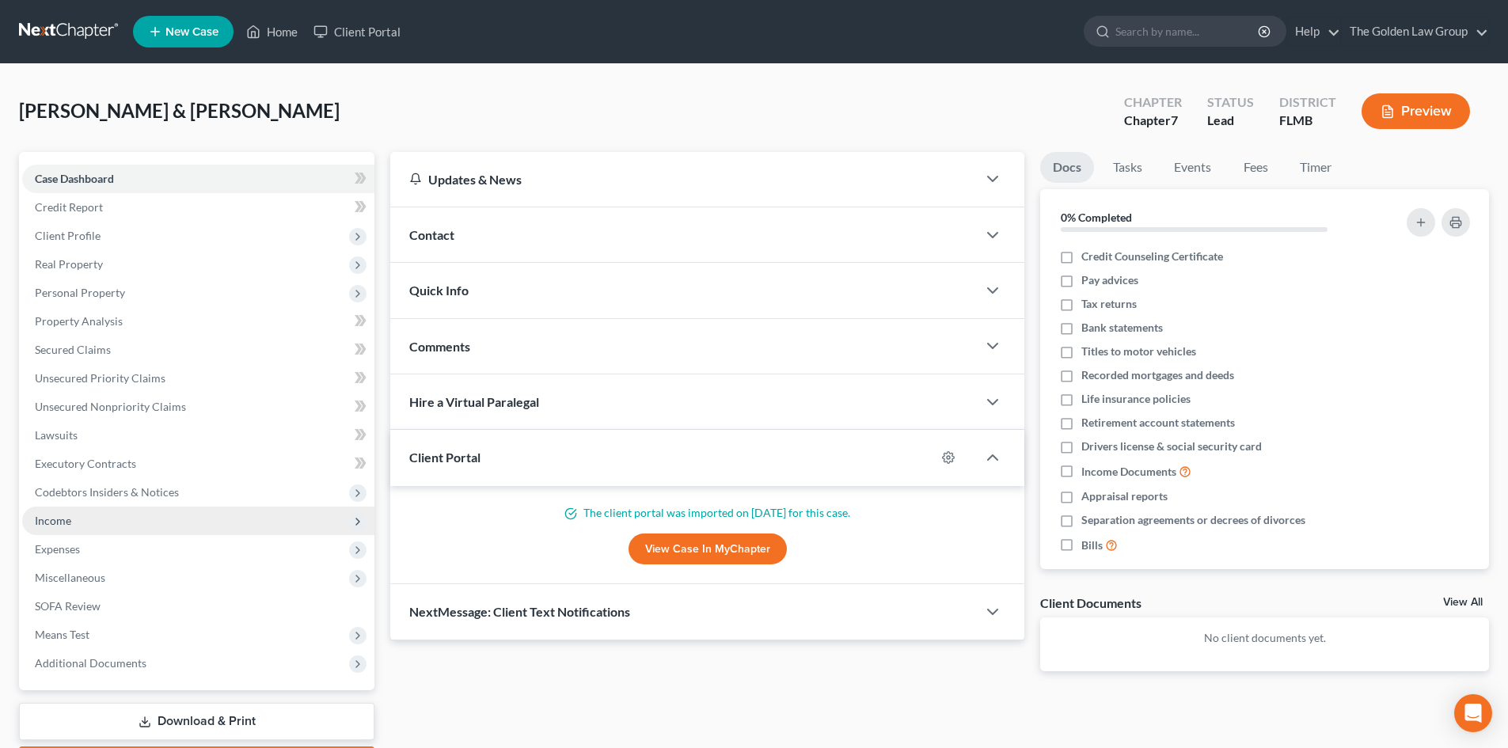
click at [64, 528] on span "Income" at bounding box center [198, 521] width 352 height 28
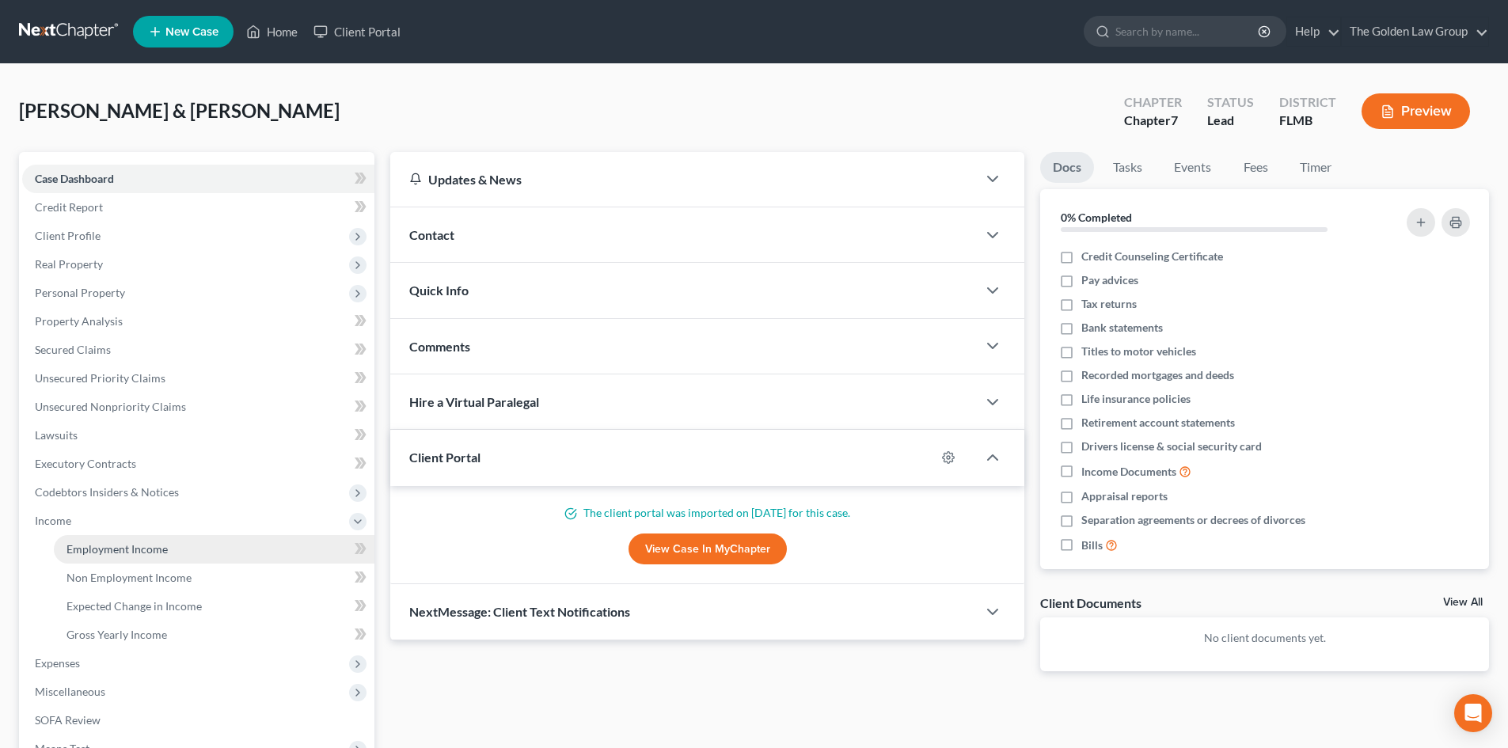
click at [95, 554] on span "Employment Income" at bounding box center [116, 548] width 101 height 13
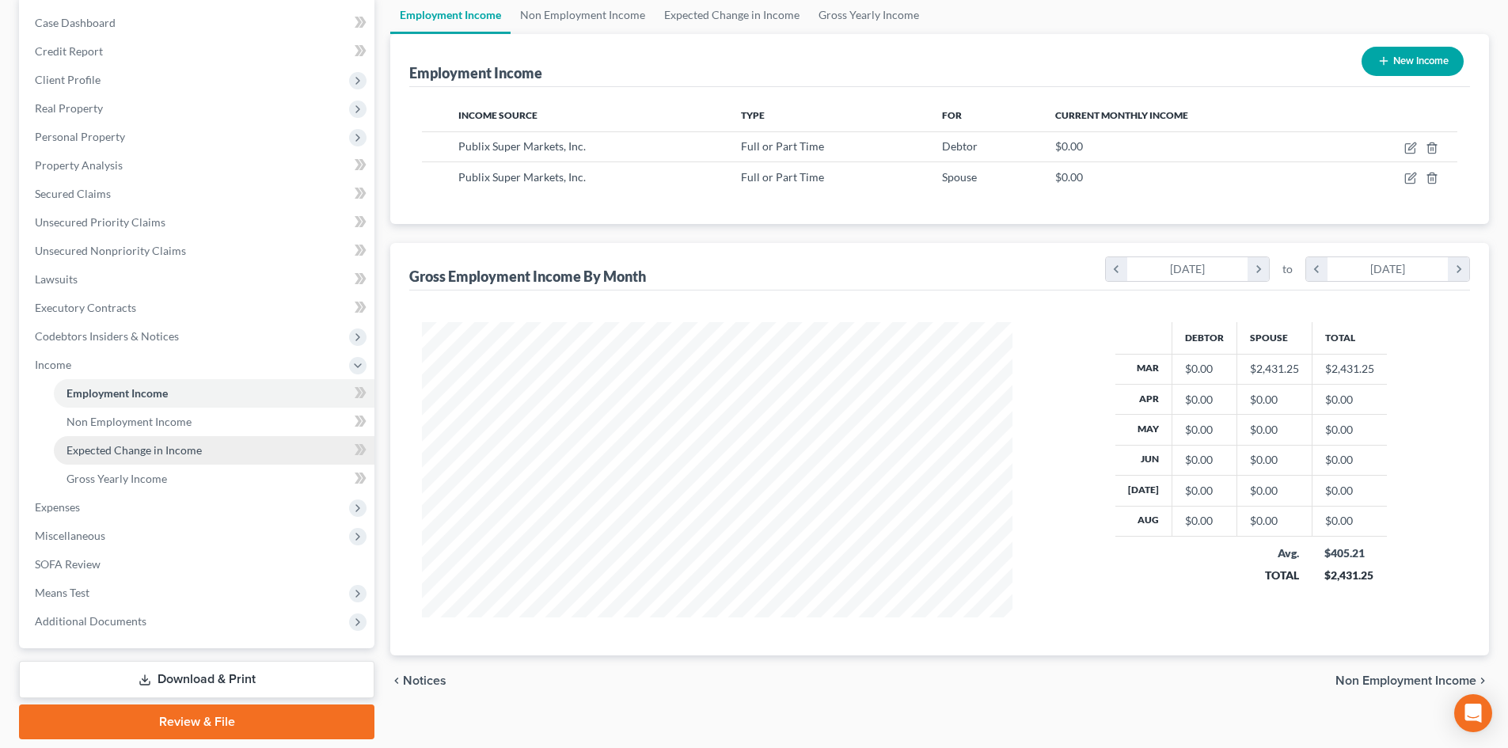
scroll to position [128, 0]
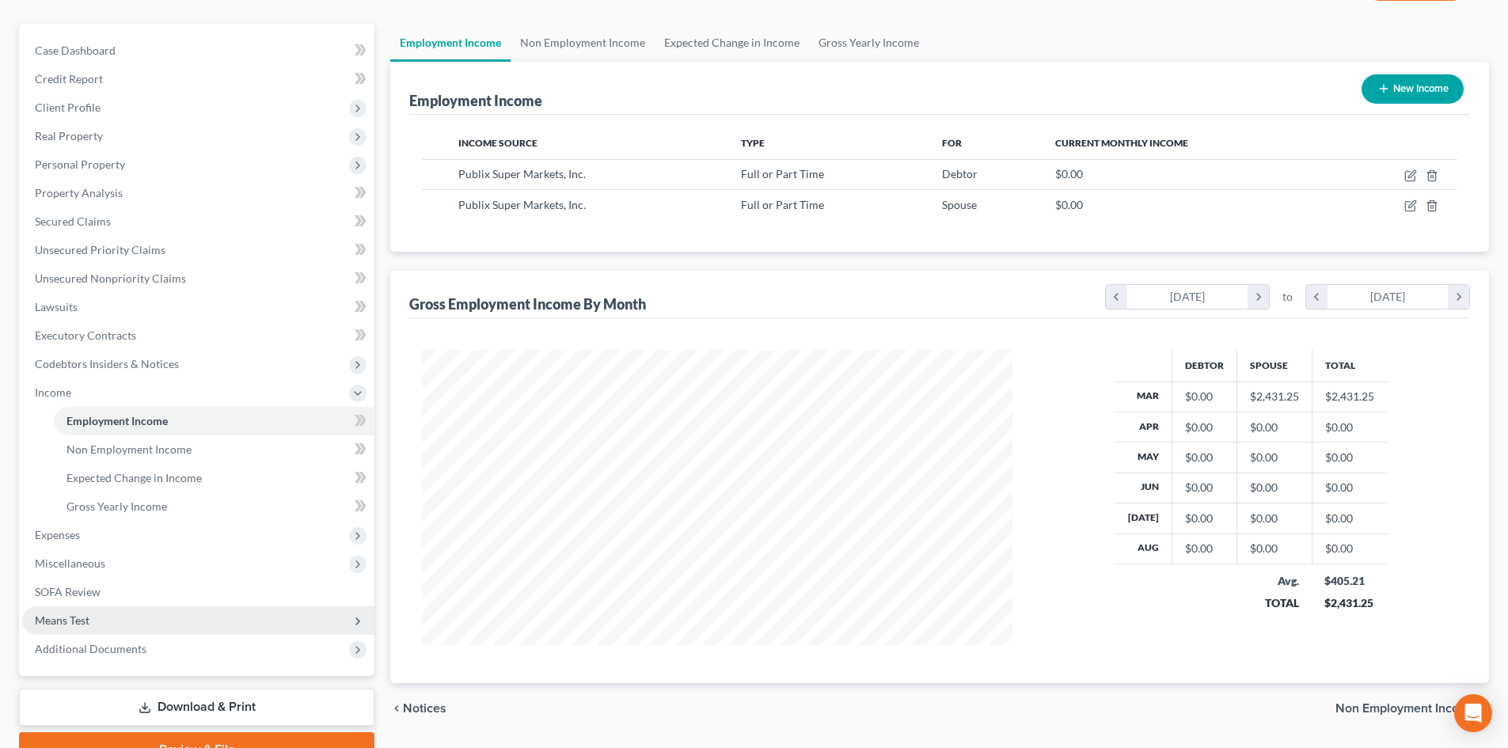
click at [104, 617] on span "Means Test" at bounding box center [198, 620] width 352 height 28
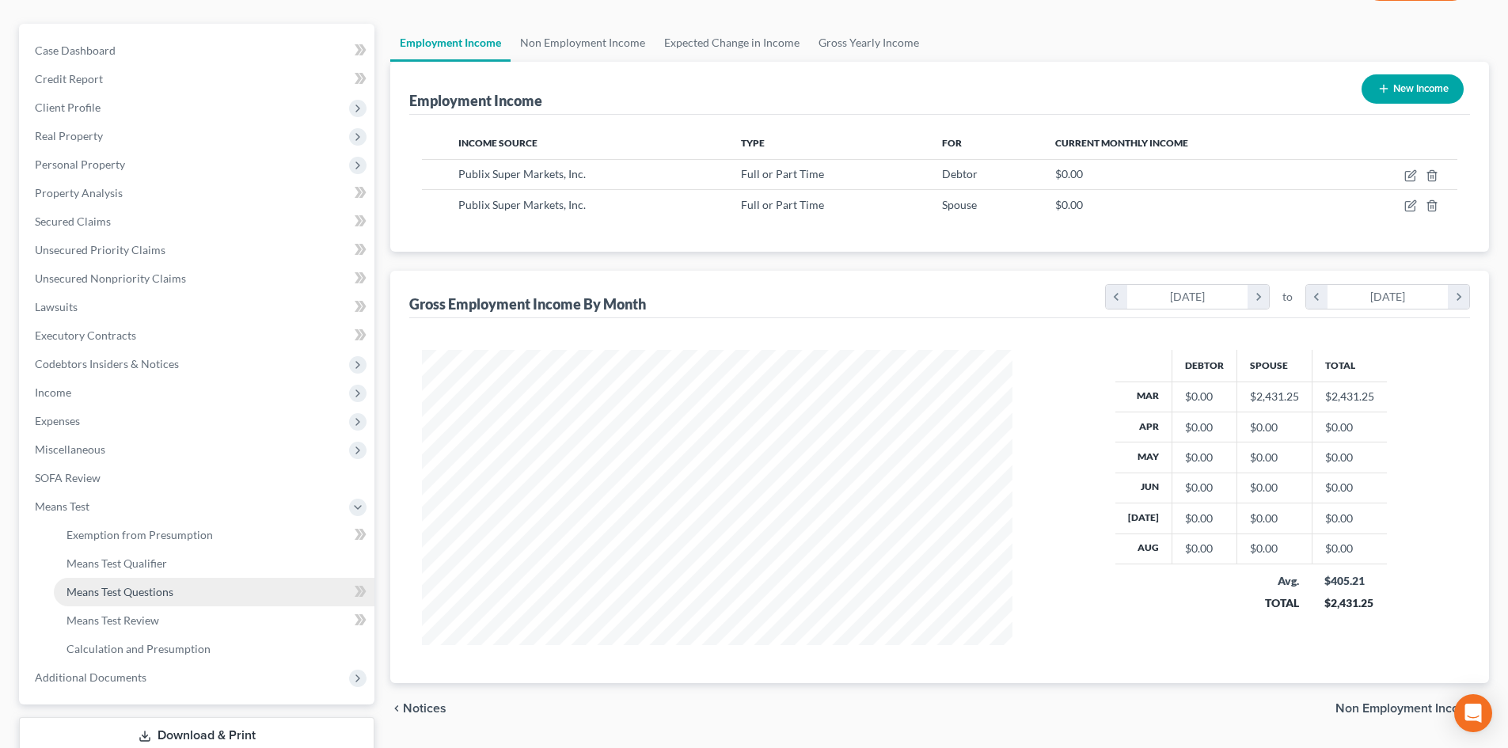
scroll to position [236, 0]
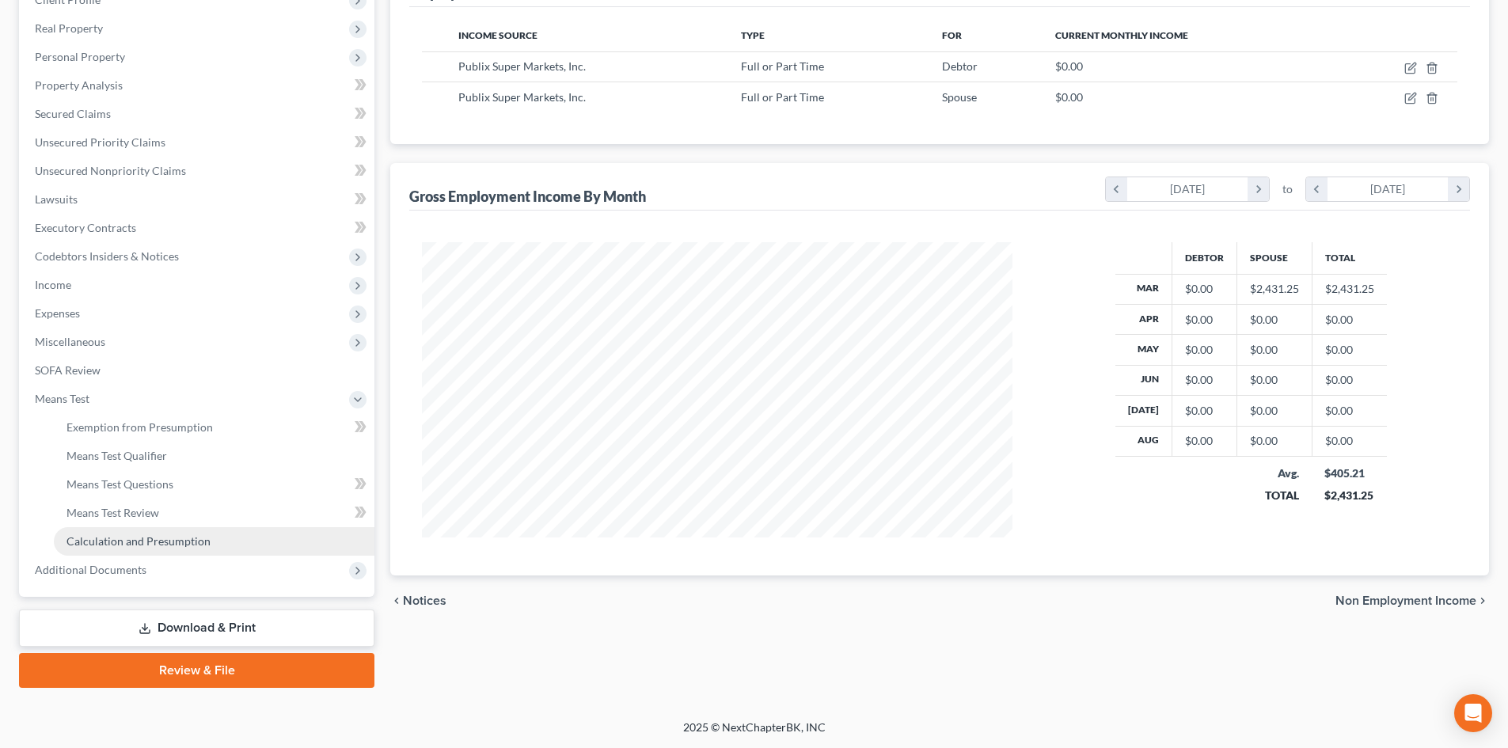
click at [140, 537] on span "Calculation and Presumption" at bounding box center [138, 540] width 144 height 13
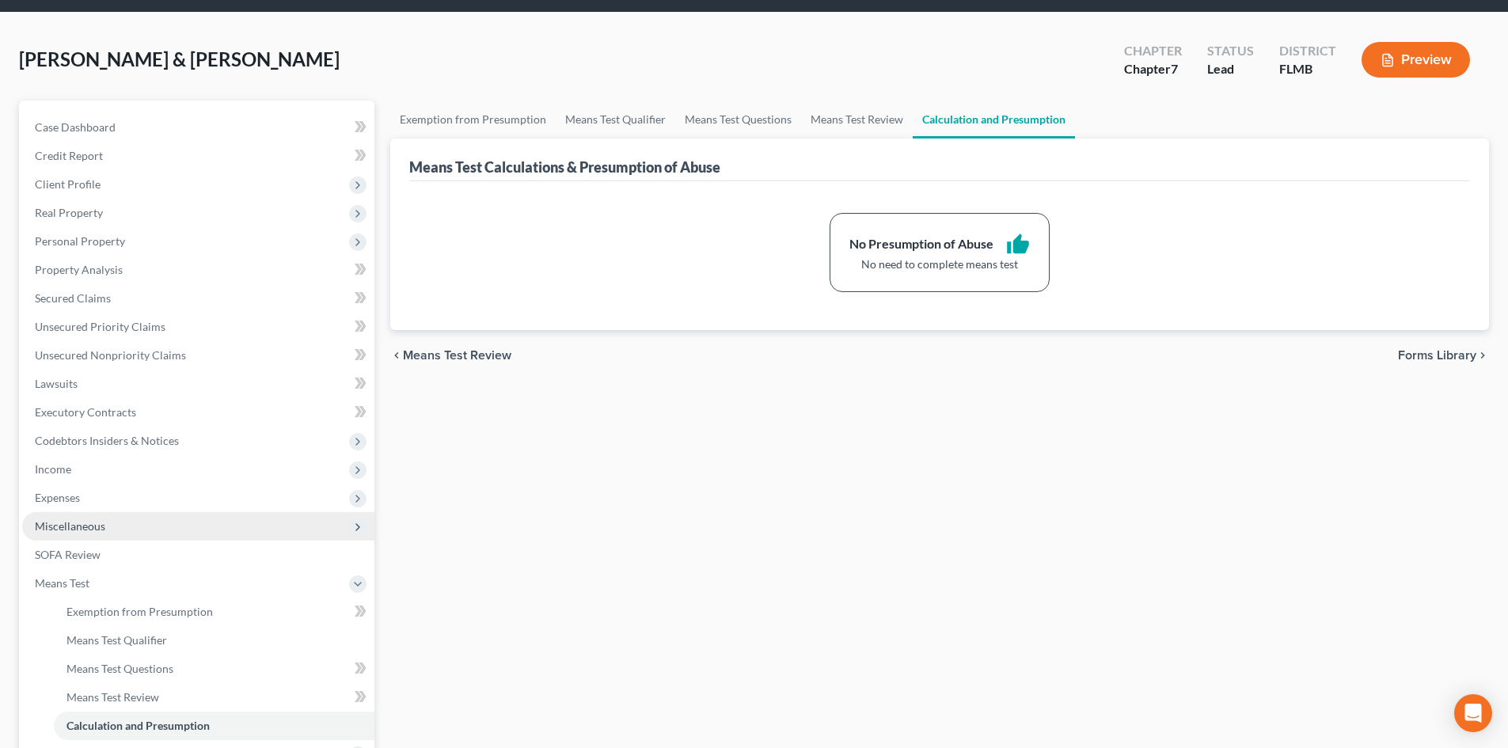
scroll to position [79, 0]
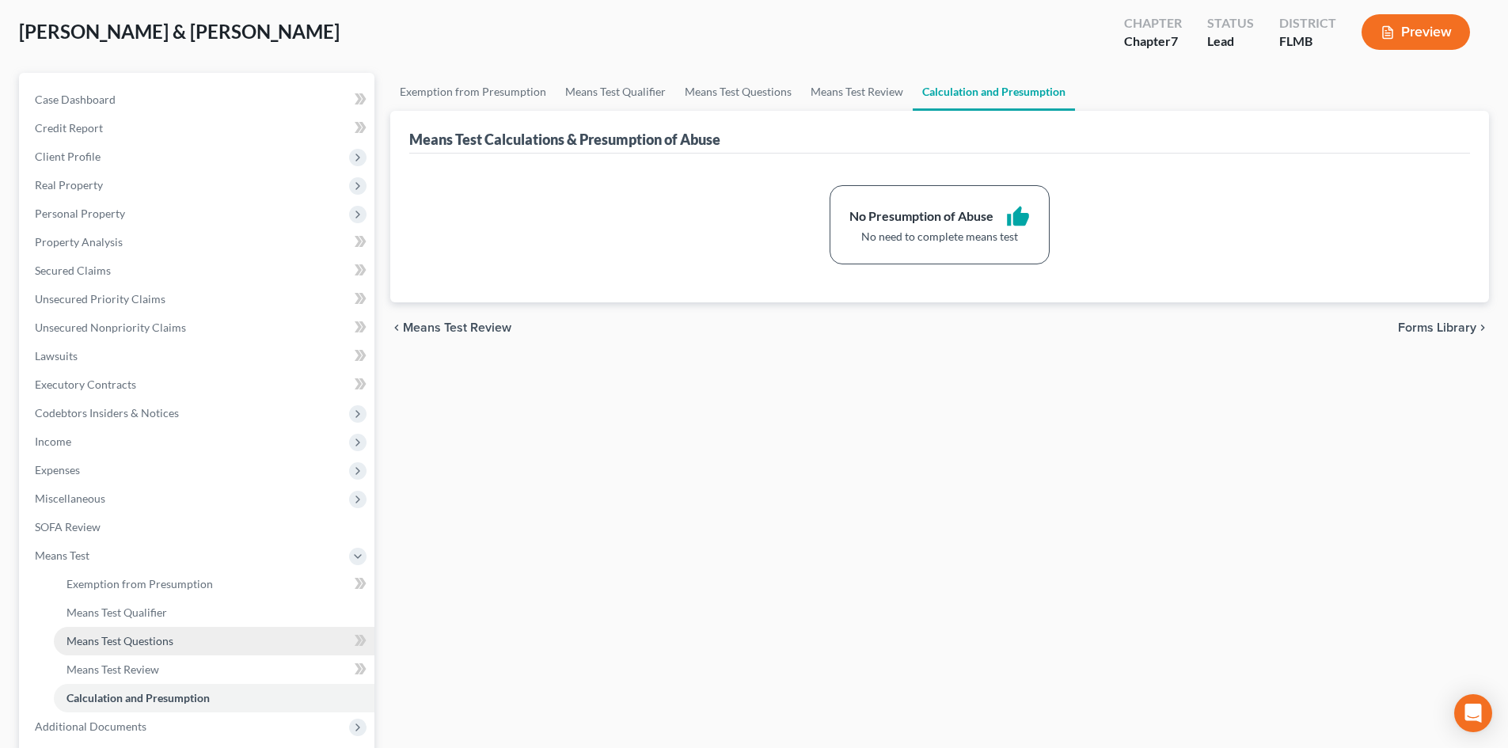
click at [133, 632] on link "Means Test Questions" at bounding box center [214, 641] width 321 height 28
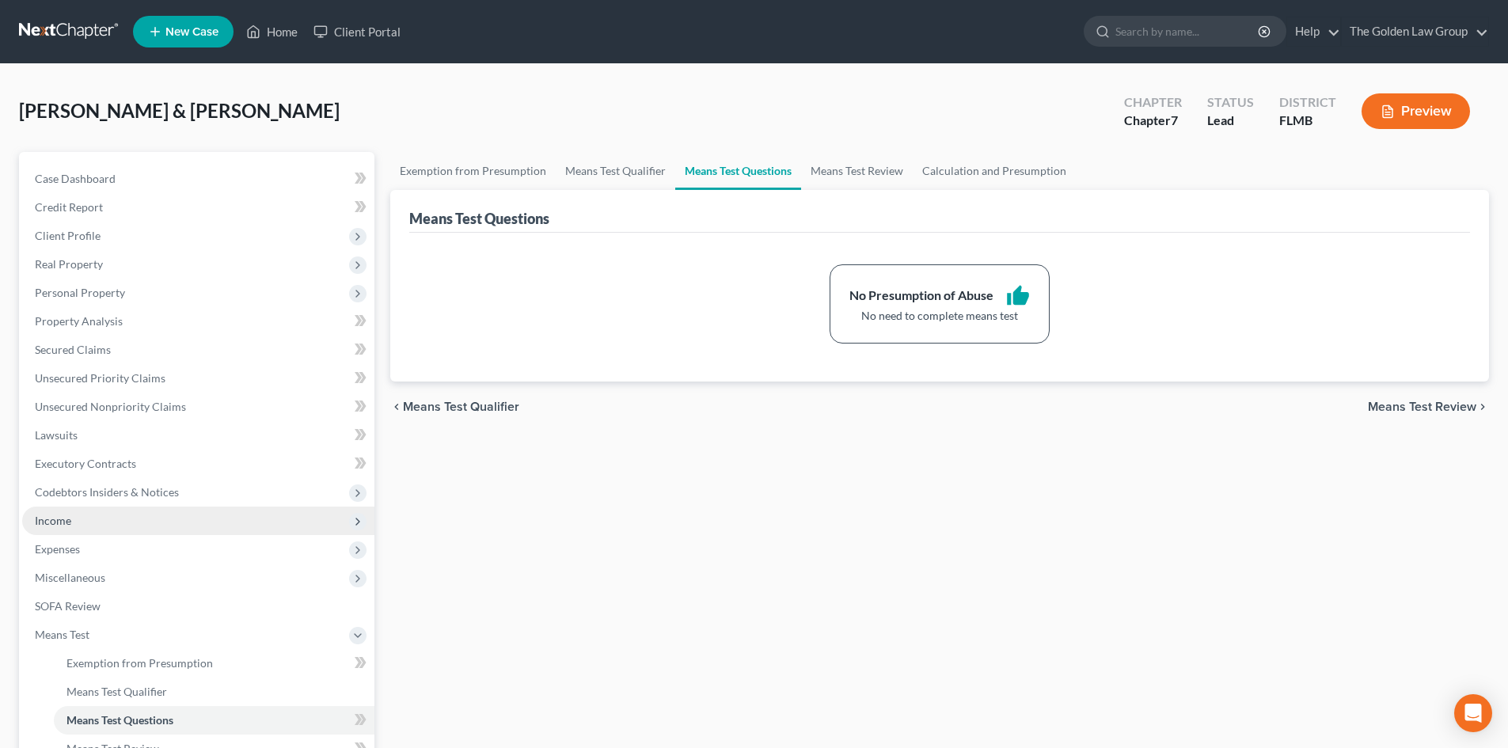
click at [93, 514] on span "Income" at bounding box center [198, 521] width 352 height 28
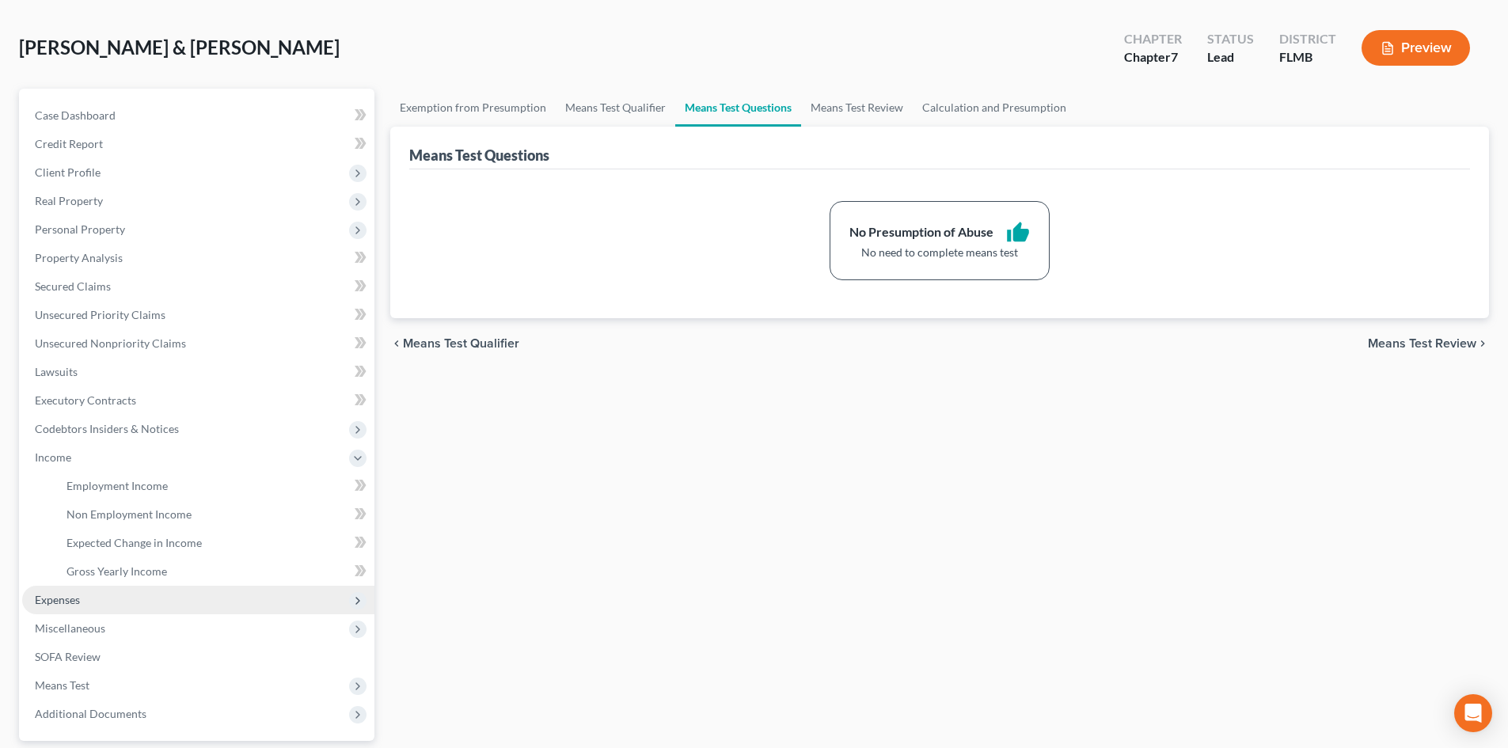
scroll to position [158, 0]
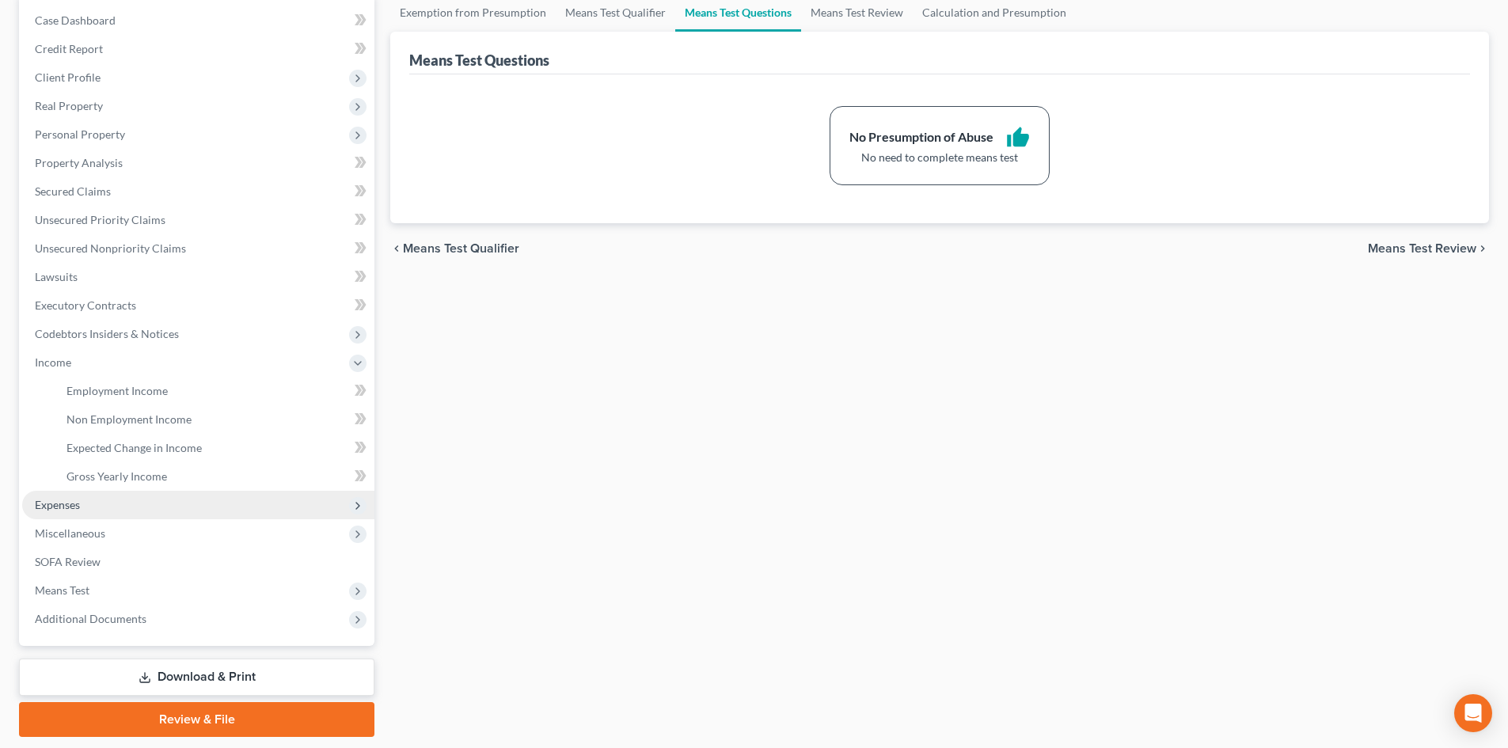
click at [83, 504] on span "Expenses" at bounding box center [198, 505] width 352 height 28
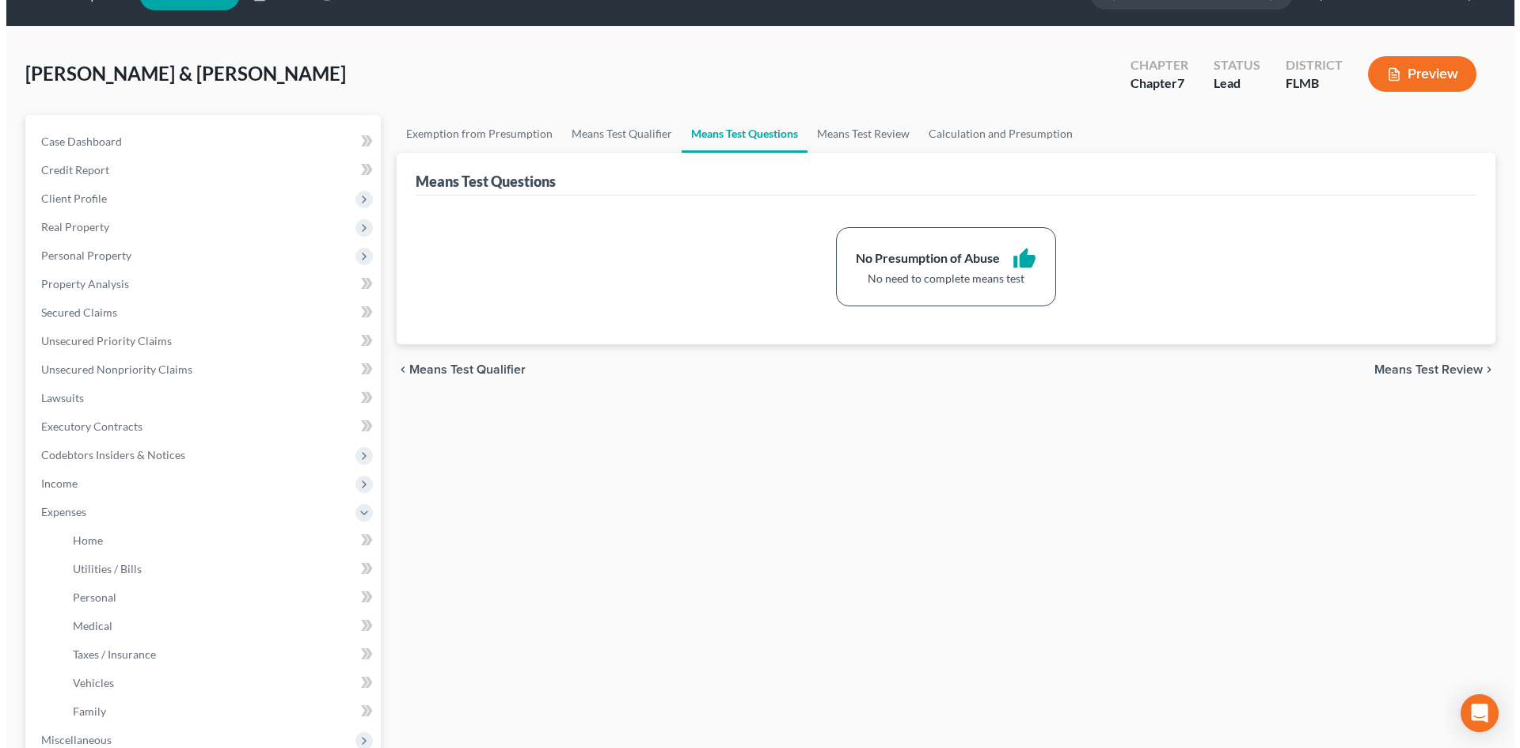
scroll to position [0, 0]
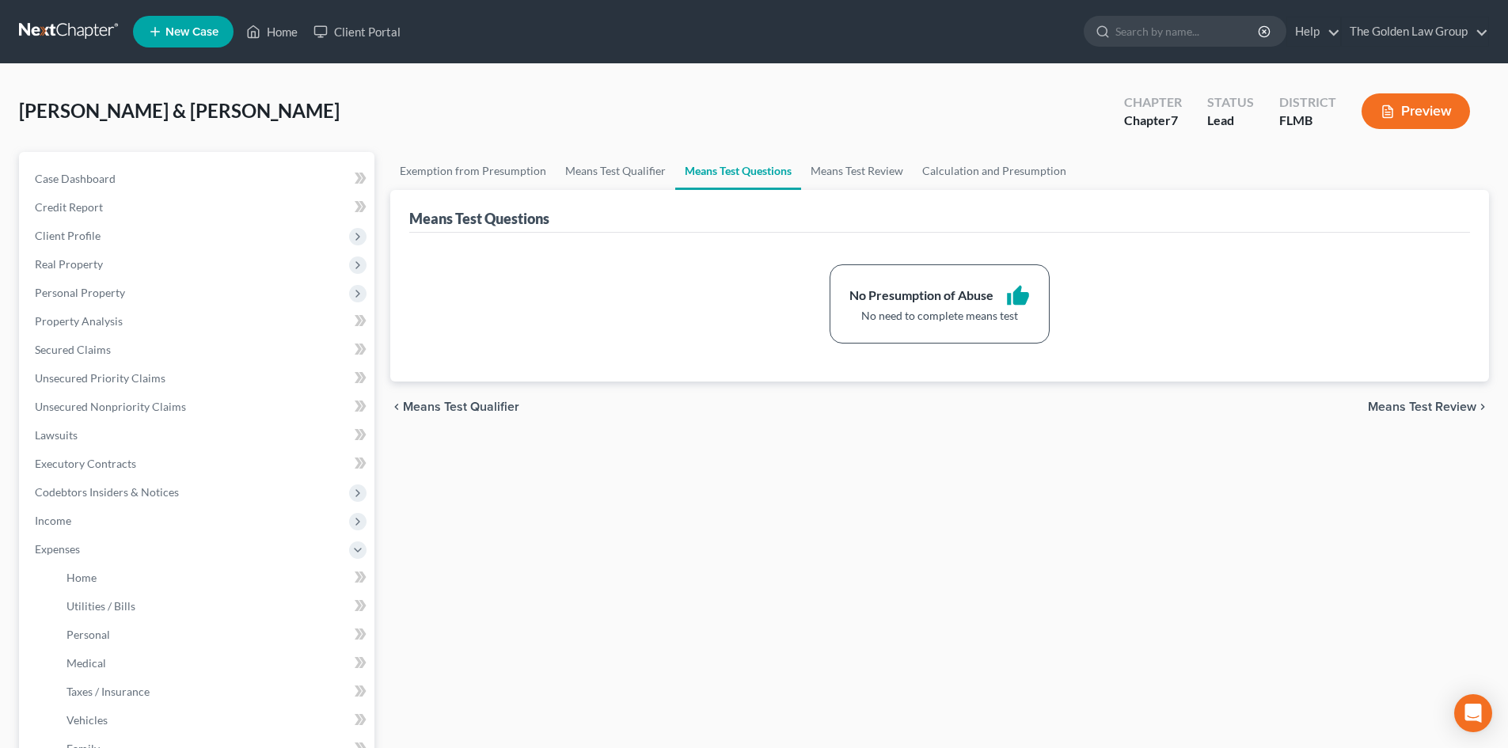
click at [1432, 120] on button "Preview" at bounding box center [1415, 111] width 108 height 36
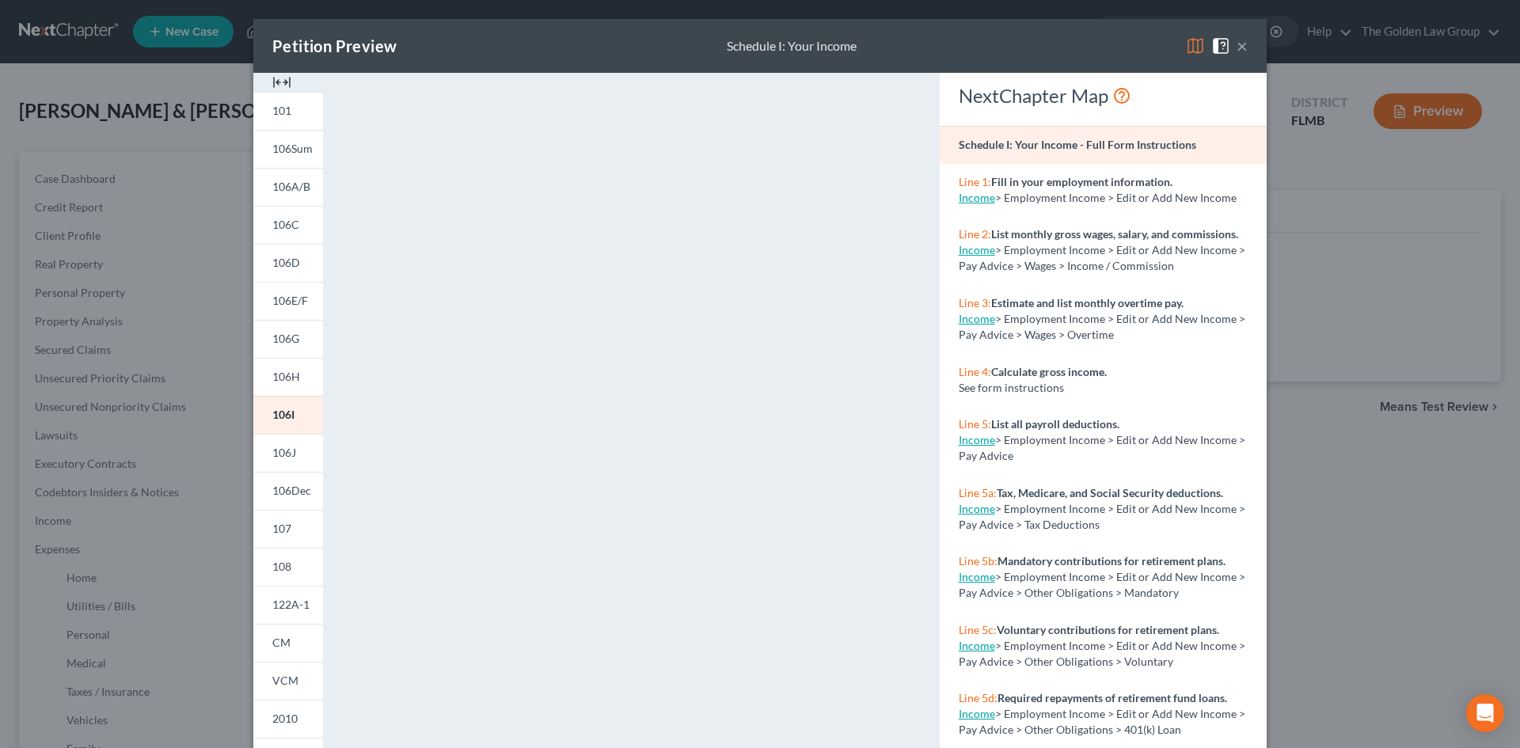
click at [1187, 47] on img at bounding box center [1195, 45] width 19 height 19
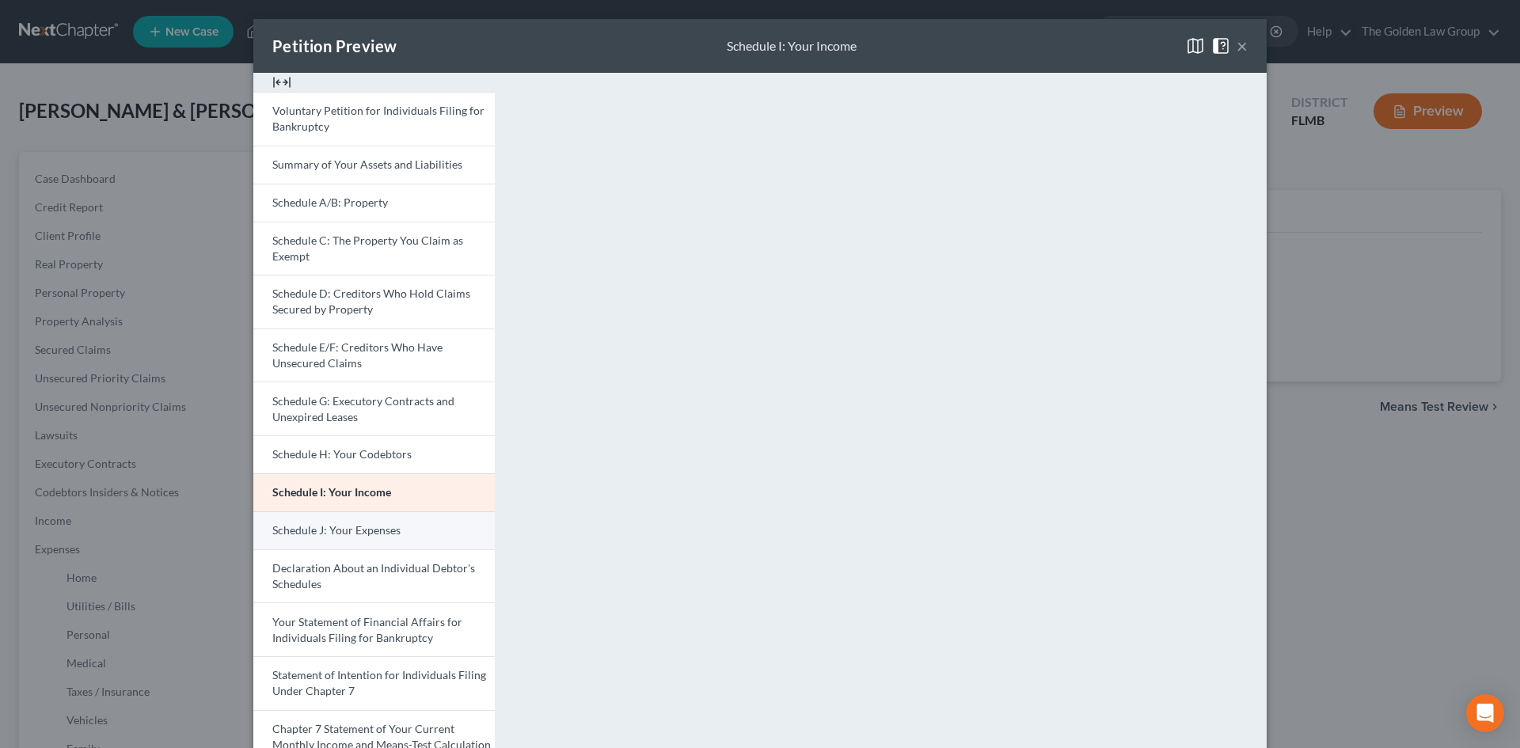
click at [368, 528] on span "Schedule J: Your Expenses" at bounding box center [336, 529] width 128 height 13
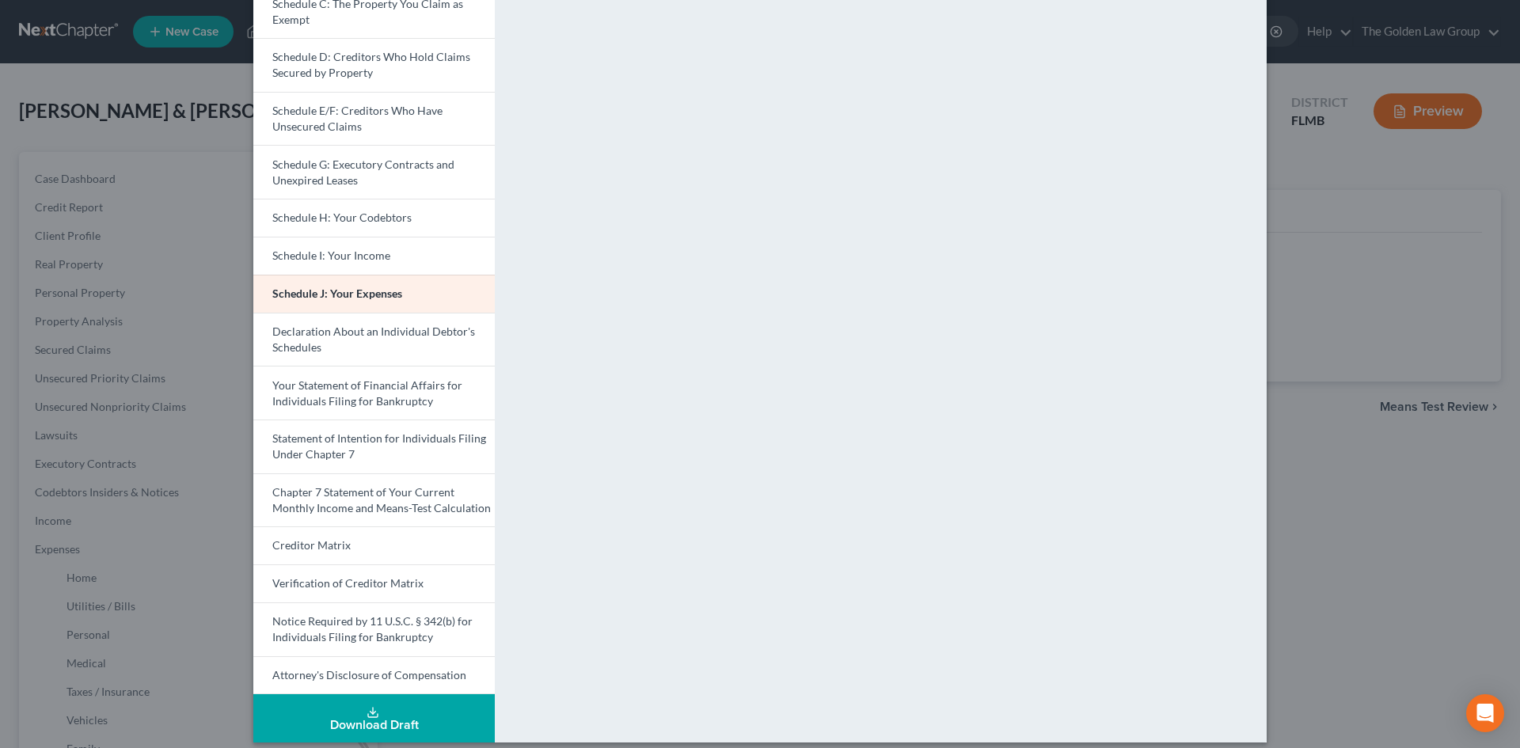
scroll to position [237, 0]
click at [442, 505] on span "Chapter 7 Statement of Your Current Monthly Income and Means-Test Calculation" at bounding box center [381, 498] width 218 height 29
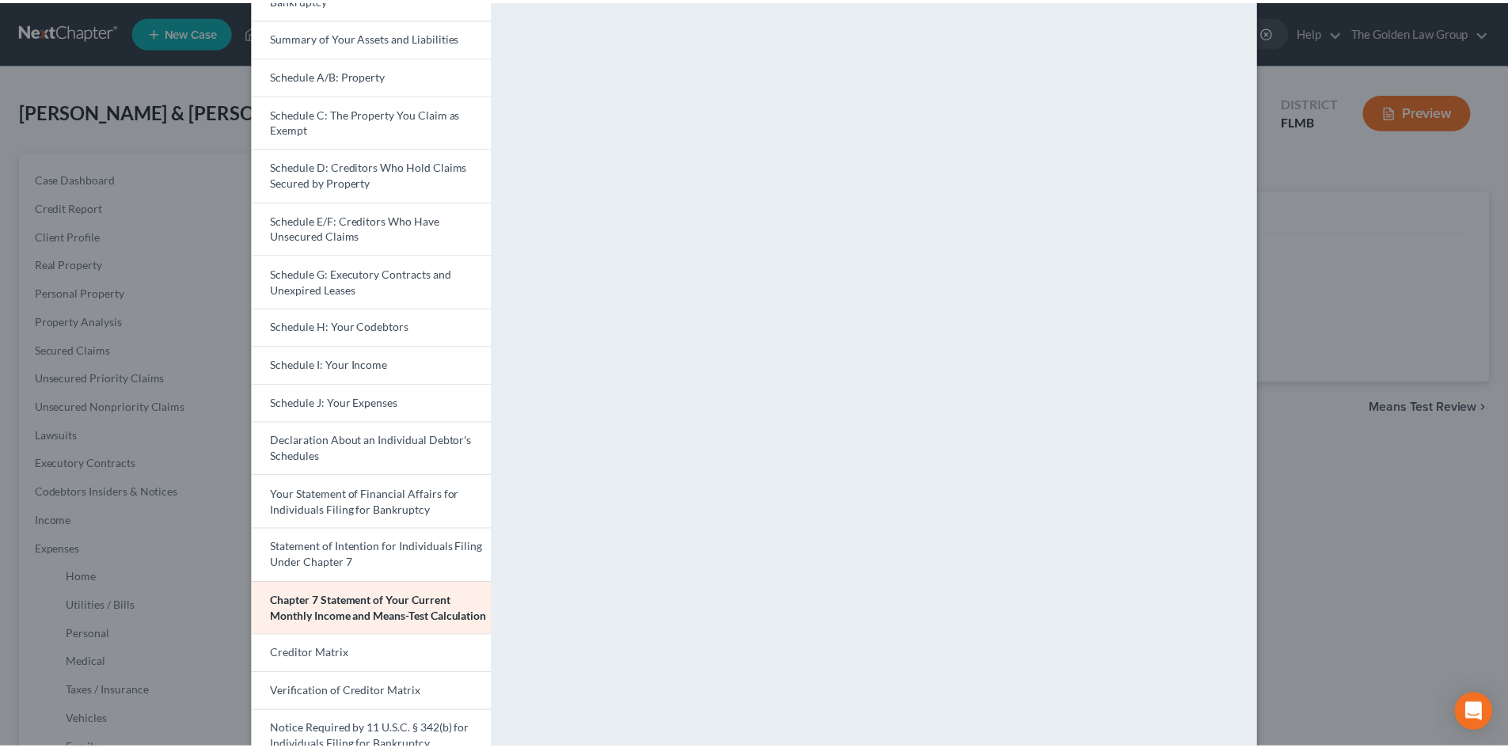
scroll to position [0, 0]
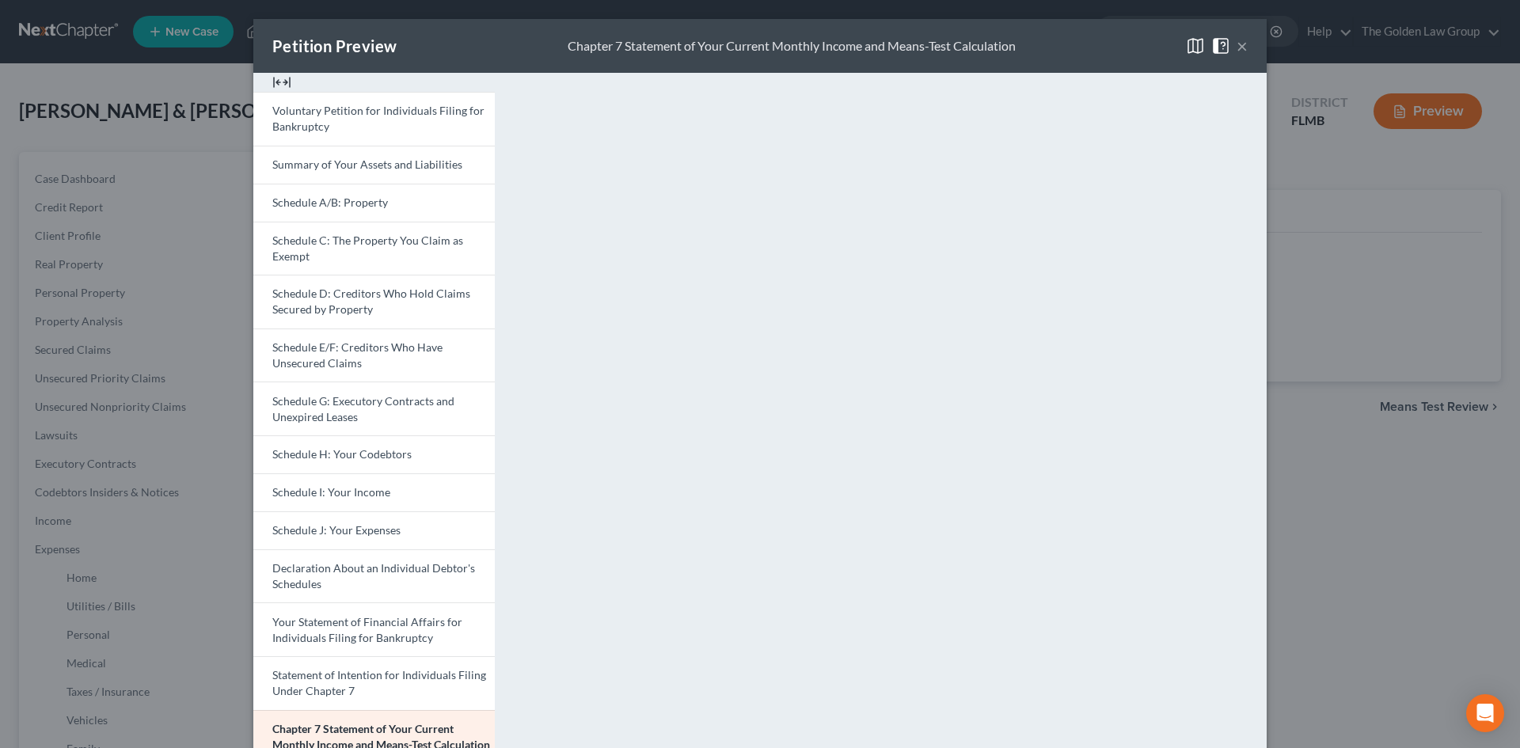
click at [1236, 51] on button "×" at bounding box center [1241, 45] width 11 height 19
